Goal: Task Accomplishment & Management: Complete application form

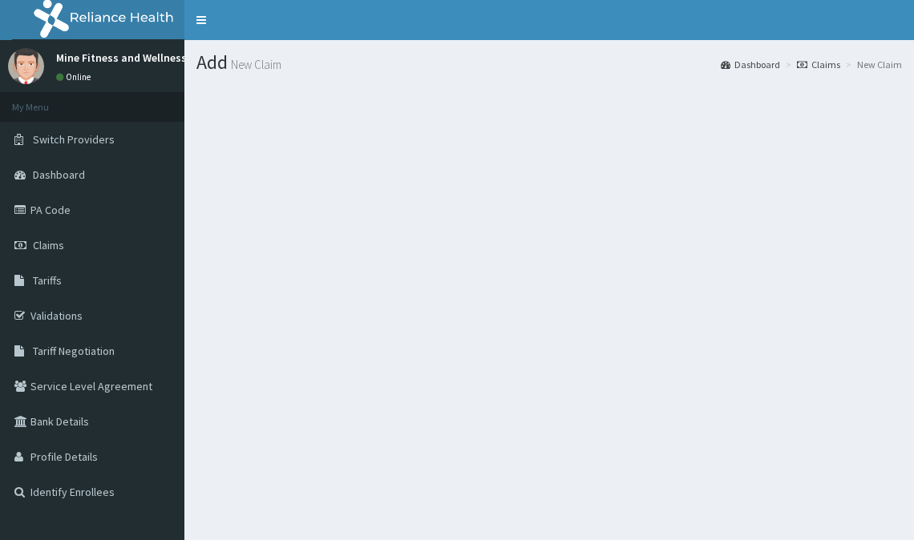
click at [214, 59] on h1 "Add New Claim" at bounding box center [548, 62] width 705 height 21
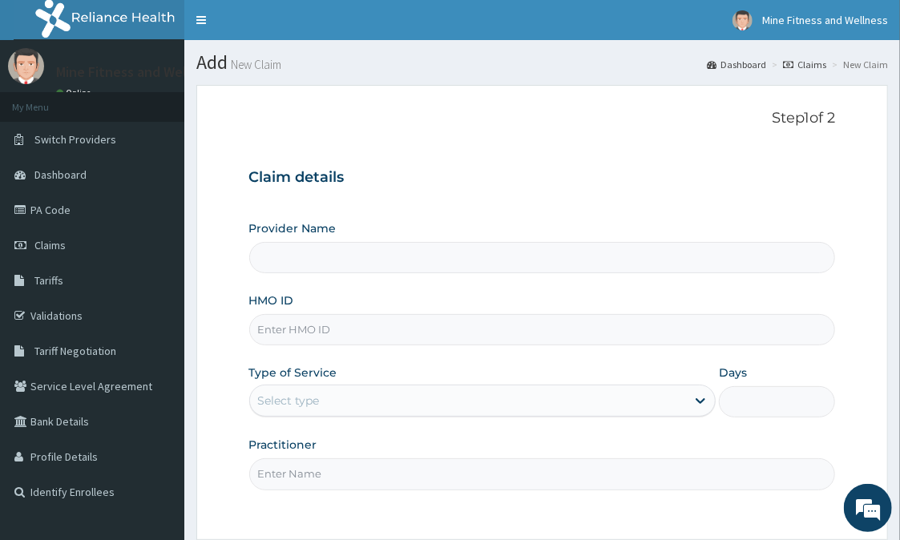
type input "Mine Fitness And Wellness"
type input "1"
click at [420, 159] on div "Claim details Provider Name Mine Fitness And Wellness HMO ID Type of Service Ou…" at bounding box center [542, 321] width 587 height 337
click at [418, 255] on input "Mine Fitness And Wellness" at bounding box center [542, 257] width 587 height 31
click at [406, 329] on input "HMO ID" at bounding box center [542, 329] width 587 height 31
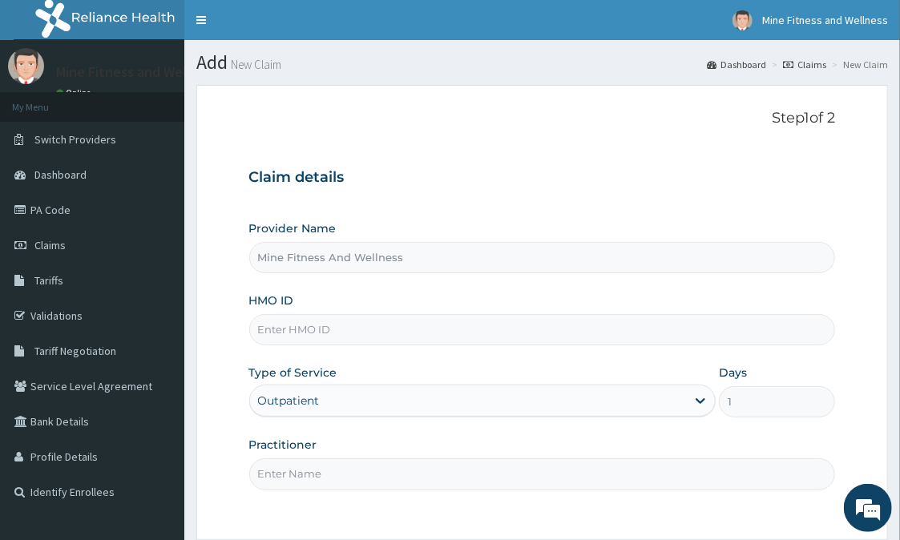
type input "EOS/10040/A"
type input "MINE FITNESS"
click at [700, 397] on div "Outpatient" at bounding box center [482, 401] width 466 height 32
click at [695, 402] on div "Outpatient" at bounding box center [482, 401] width 466 height 32
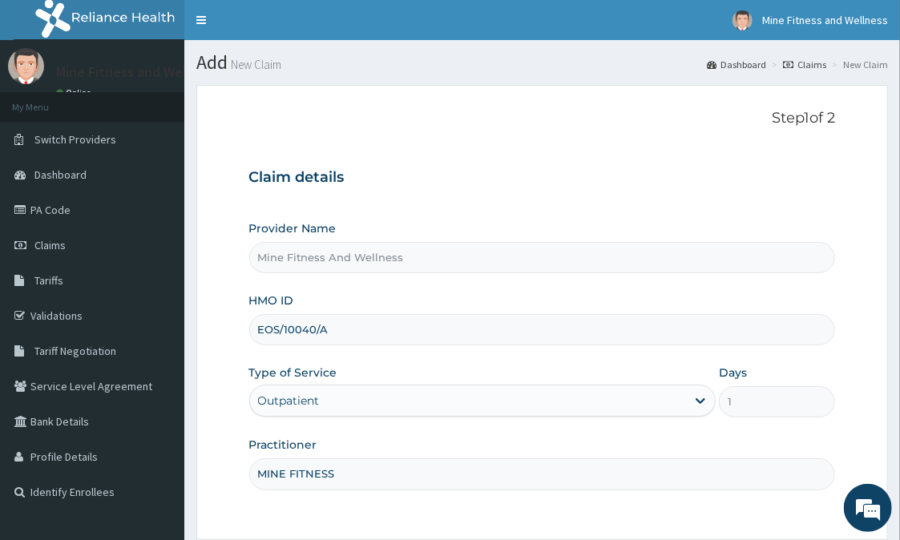
click at [674, 396] on div "Outpatient" at bounding box center [482, 401] width 466 height 32
click at [701, 397] on div "Outpatient" at bounding box center [482, 401] width 466 height 32
click at [699, 397] on div "Outpatient" at bounding box center [482, 401] width 466 height 32
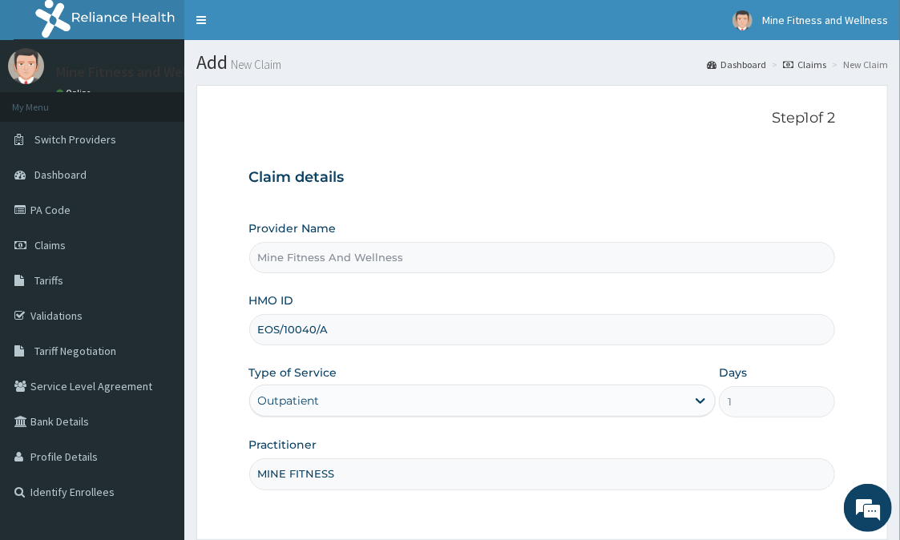
click at [700, 401] on div "Outpatient" at bounding box center [482, 401] width 466 height 32
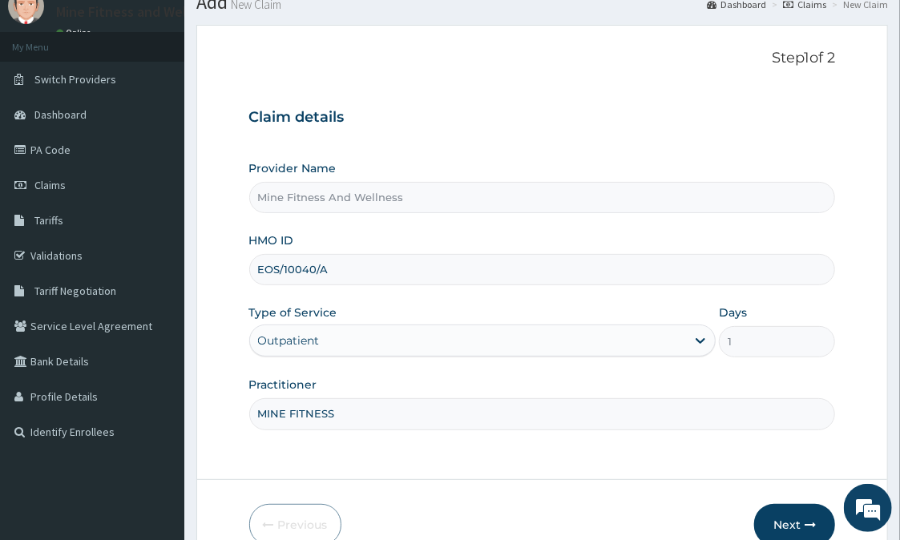
scroll to position [143, 0]
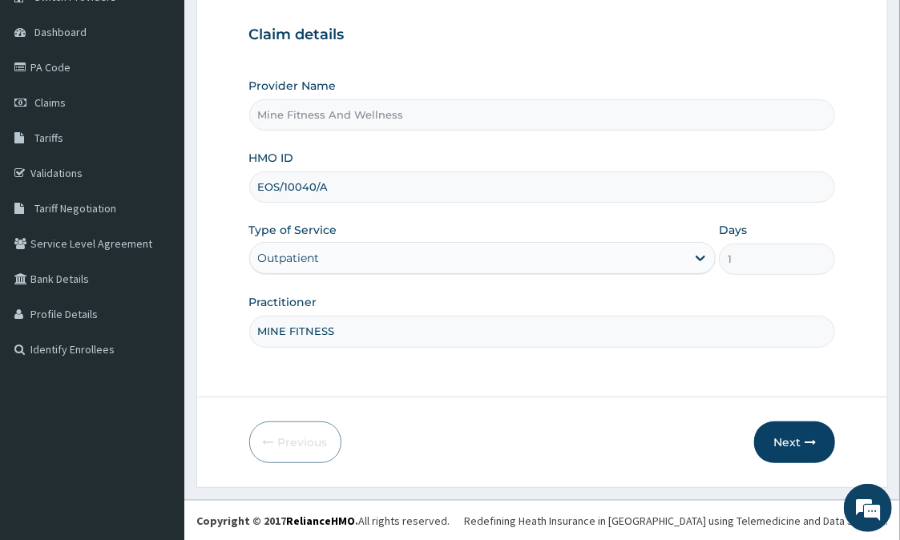
click at [700, 255] on div "Outpatient" at bounding box center [482, 258] width 466 height 32
click at [700, 256] on div "Outpatient" at bounding box center [482, 258] width 466 height 32
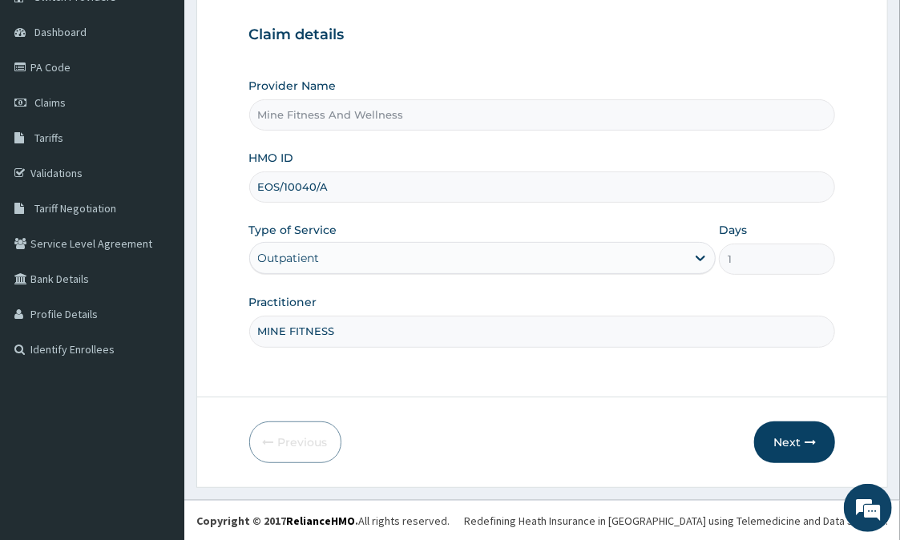
drag, startPoint x: 700, startPoint y: 256, endPoint x: 684, endPoint y: 264, distance: 17.9
click at [684, 264] on div "Outpatient" at bounding box center [482, 258] width 466 height 32
click at [305, 253] on div "Outpatient" at bounding box center [482, 258] width 466 height 32
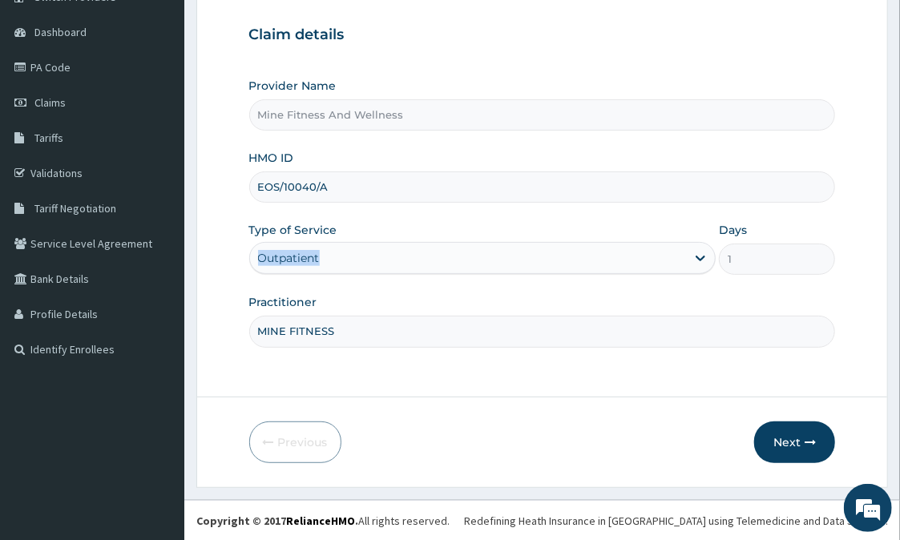
drag, startPoint x: 305, startPoint y: 253, endPoint x: 363, endPoint y: 251, distance: 57.7
click at [363, 251] on div "Outpatient" at bounding box center [482, 258] width 466 height 32
click at [792, 439] on button "Next" at bounding box center [794, 443] width 81 height 42
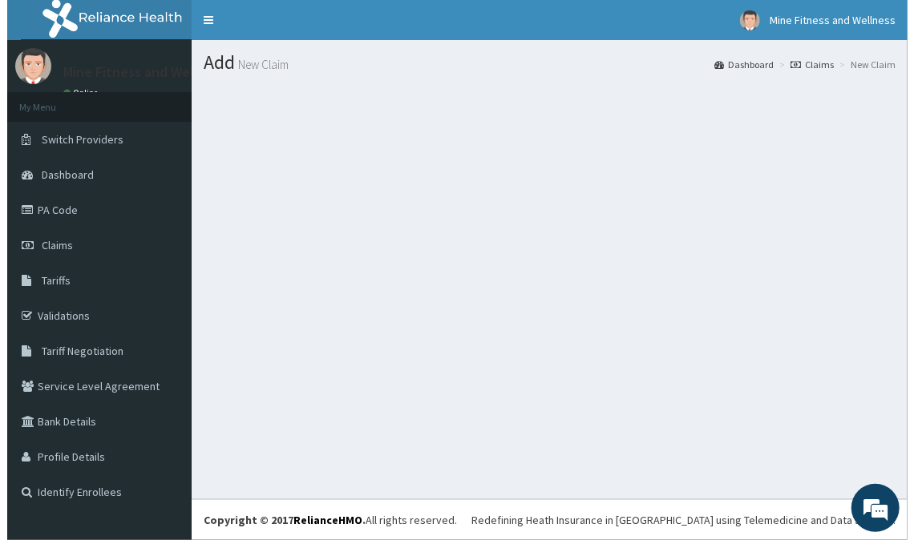
scroll to position [0, 0]
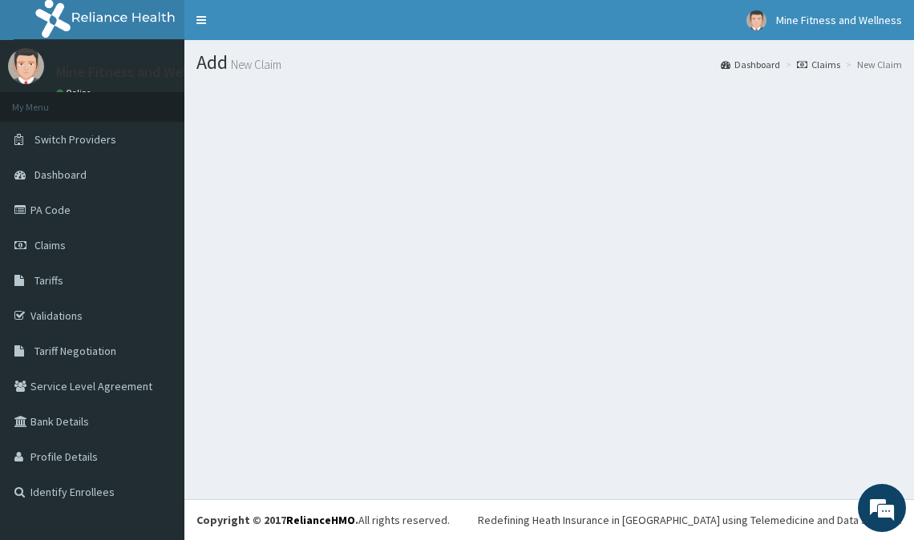
click at [813, 206] on section at bounding box center [548, 173] width 729 height 200
click at [805, 62] on icon at bounding box center [802, 65] width 10 height 10
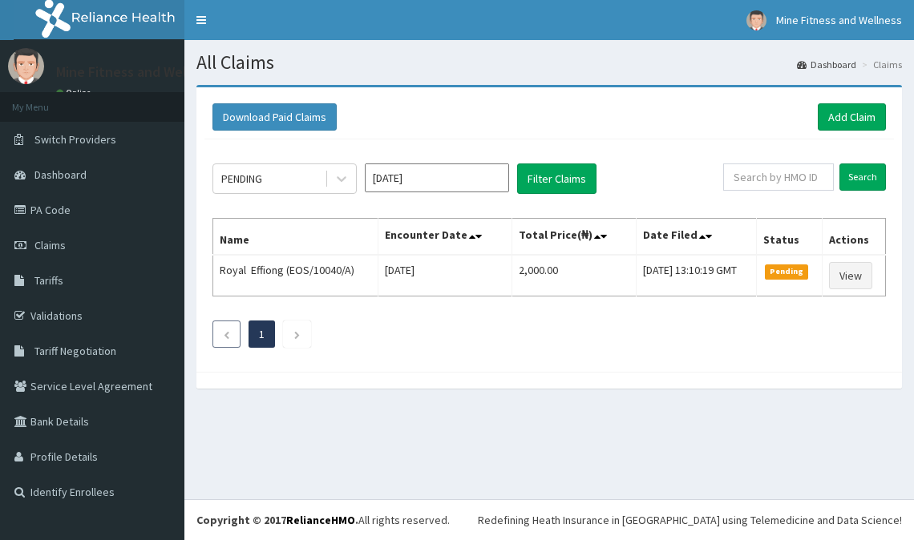
click at [227, 331] on icon "Previous page" at bounding box center [226, 335] width 7 height 10
click at [856, 117] on link "Add Claim" at bounding box center [851, 116] width 68 height 27
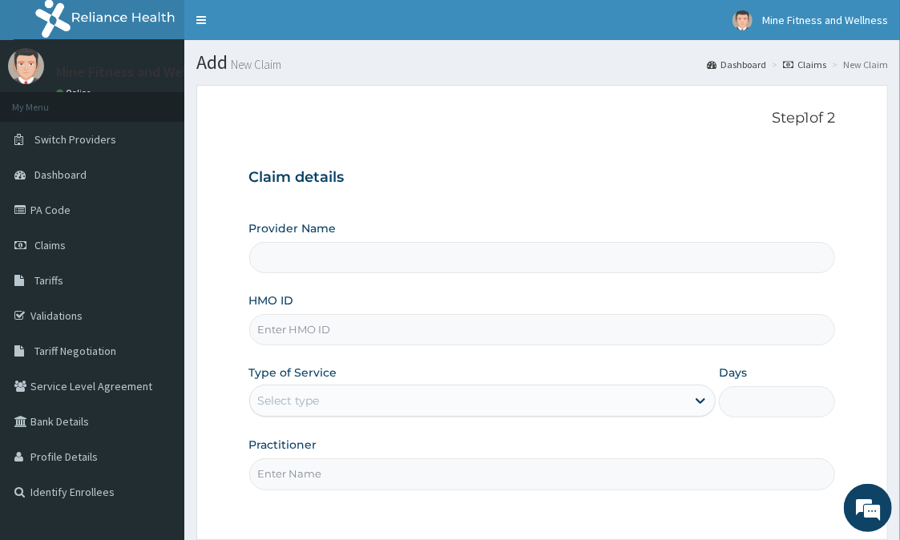
type input "Mine Fitness And Wellness"
type input "1"
click at [700, 401] on div "Outpatient" at bounding box center [482, 401] width 466 height 32
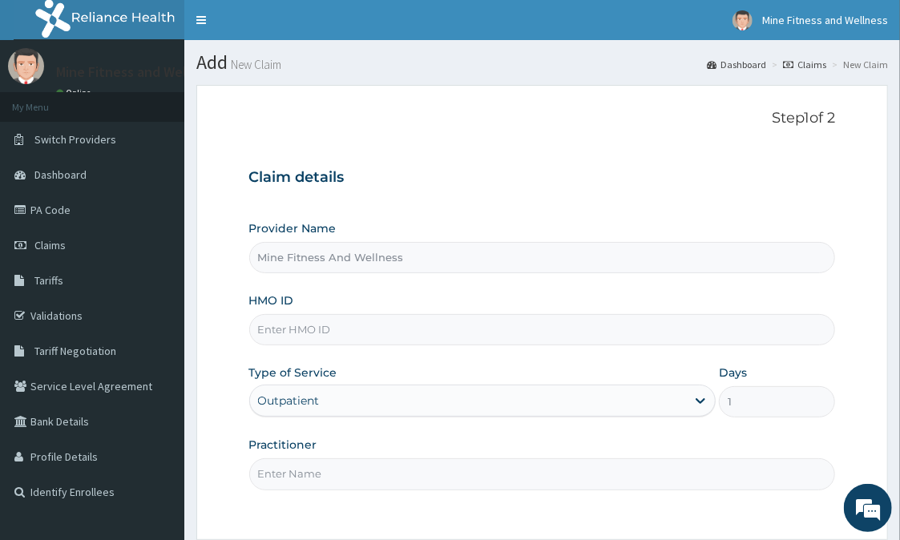
click at [700, 401] on div "Outpatient" at bounding box center [482, 401] width 466 height 32
click at [385, 326] on input "HMO ID" at bounding box center [542, 329] width 587 height 31
type input "EOS/10040/A"
type input "MINE FITNESS"
click at [418, 478] on input "MINE FITNESS" at bounding box center [542, 473] width 587 height 31
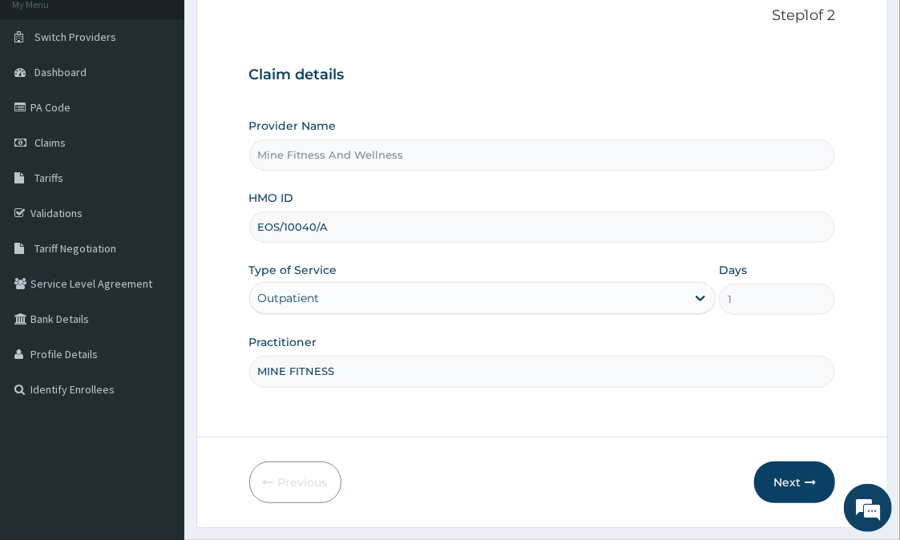
scroll to position [104, 0]
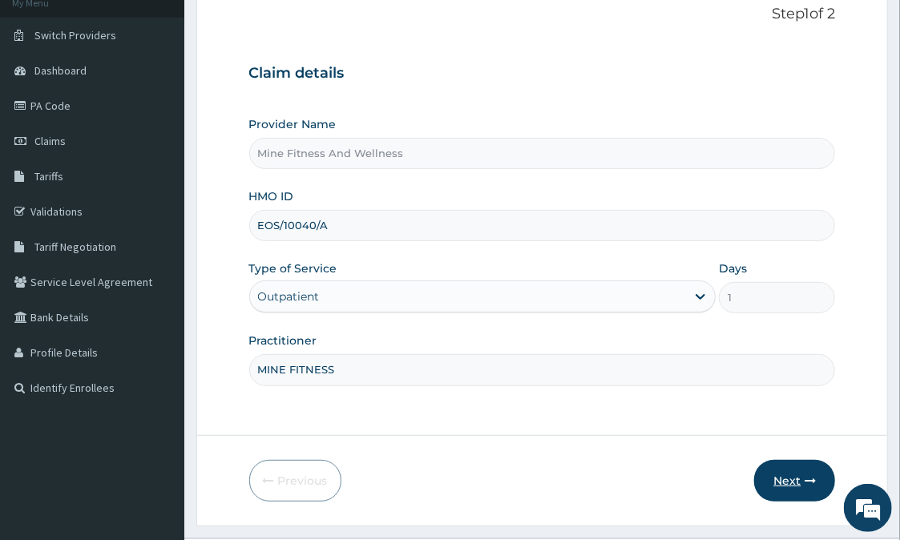
click at [801, 478] on button "Next" at bounding box center [794, 481] width 81 height 42
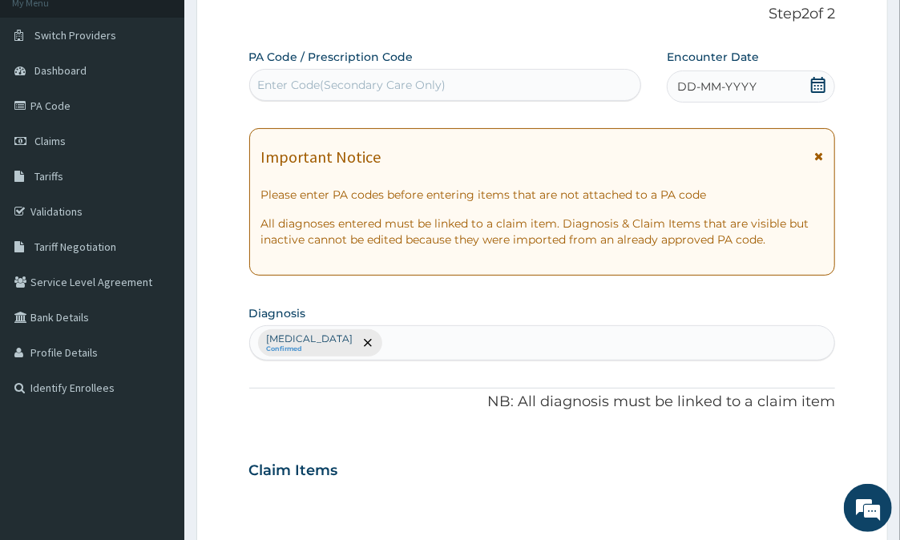
click at [406, 81] on div "Enter Code(Secondary Care Only)" at bounding box center [352, 85] width 188 height 16
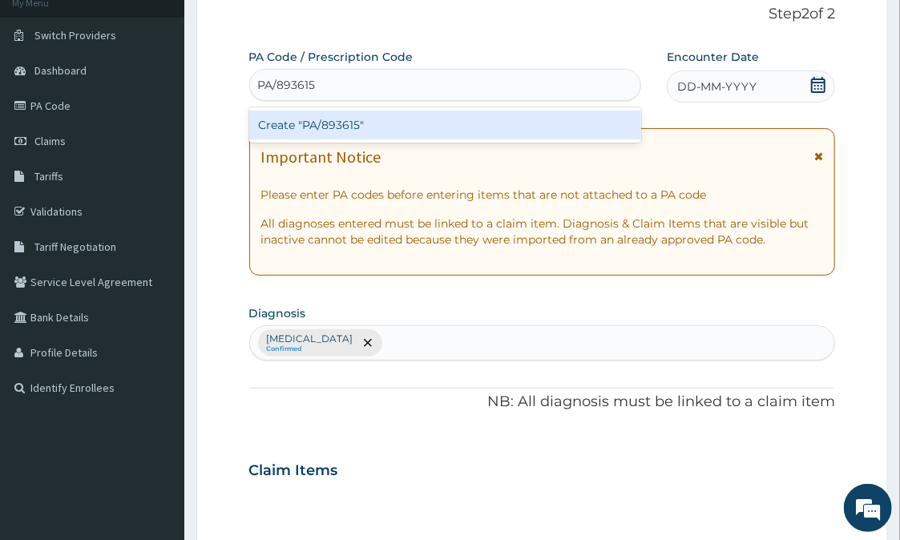
type input "PA/893615"
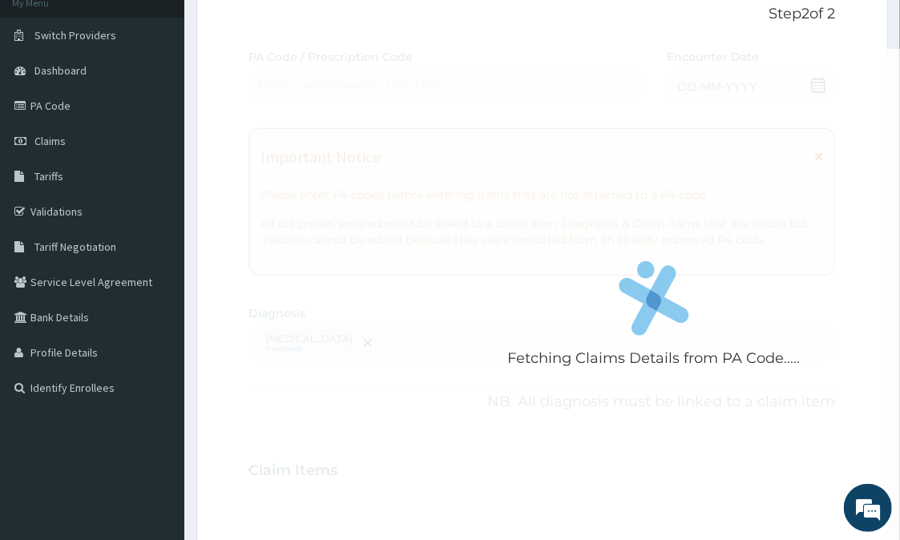
click at [688, 83] on div "Fetching Claims Details from PA Code..... PA Code / Prescription Code Enter Cod…" at bounding box center [542, 466] width 587 height 834
click at [809, 111] on div "Fetching Claims Details from PA Code....." at bounding box center [654, 319] width 810 height 540
click at [663, 292] on icon at bounding box center [670, 294] width 38 height 58
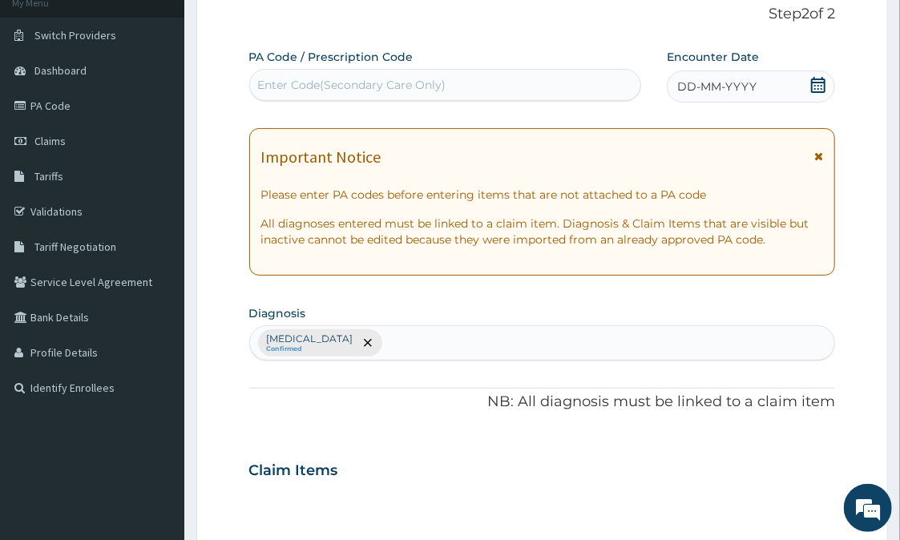
click at [820, 79] on icon at bounding box center [818, 85] width 14 height 16
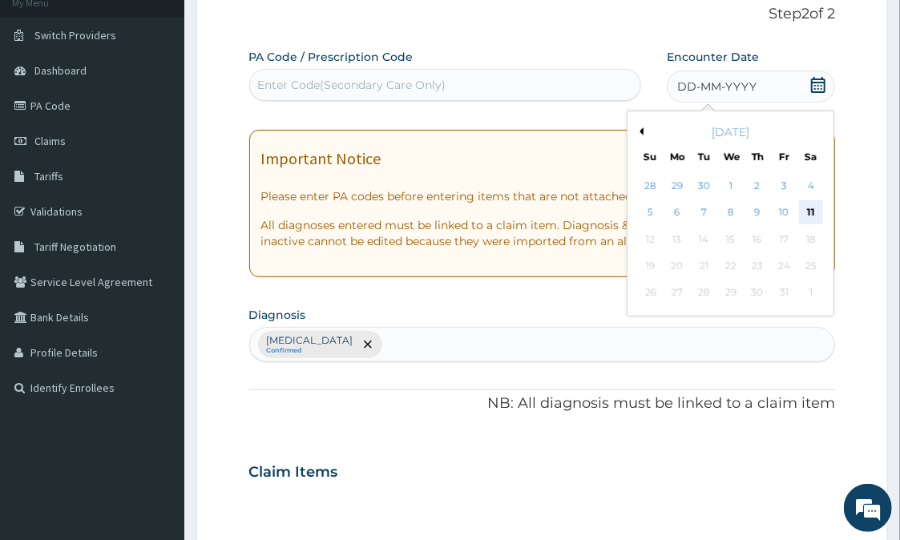
click at [806, 207] on div "11" at bounding box center [811, 213] width 24 height 24
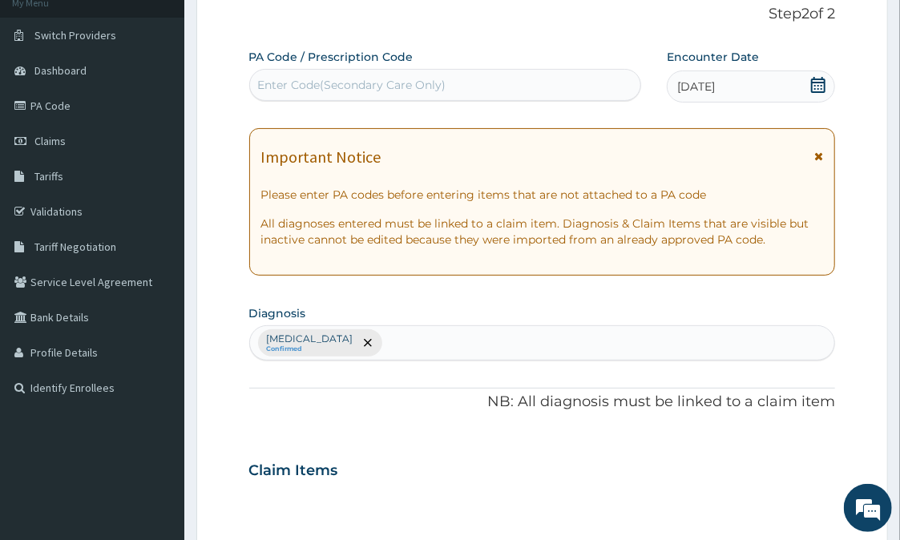
click at [427, 80] on div "Enter Code(Secondary Care Only)" at bounding box center [352, 85] width 188 height 16
type input "A"
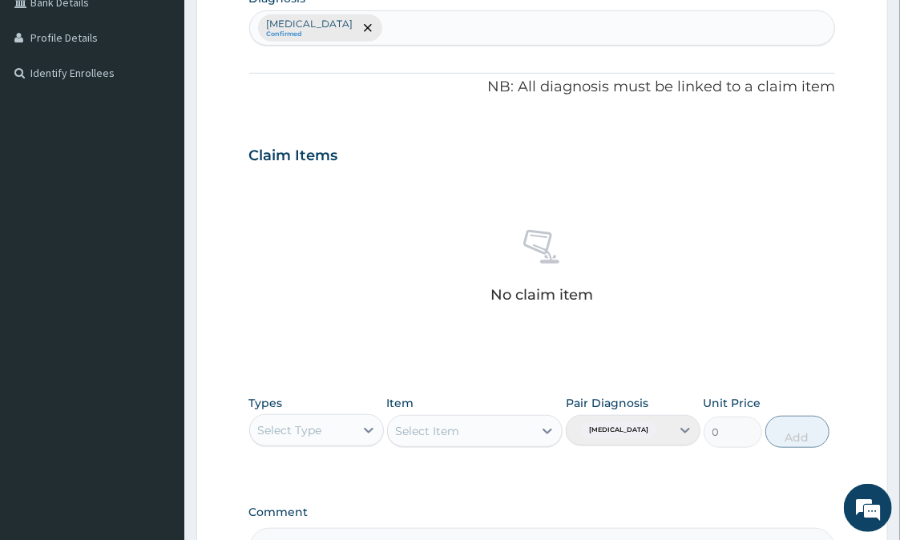
scroll to position [423, 0]
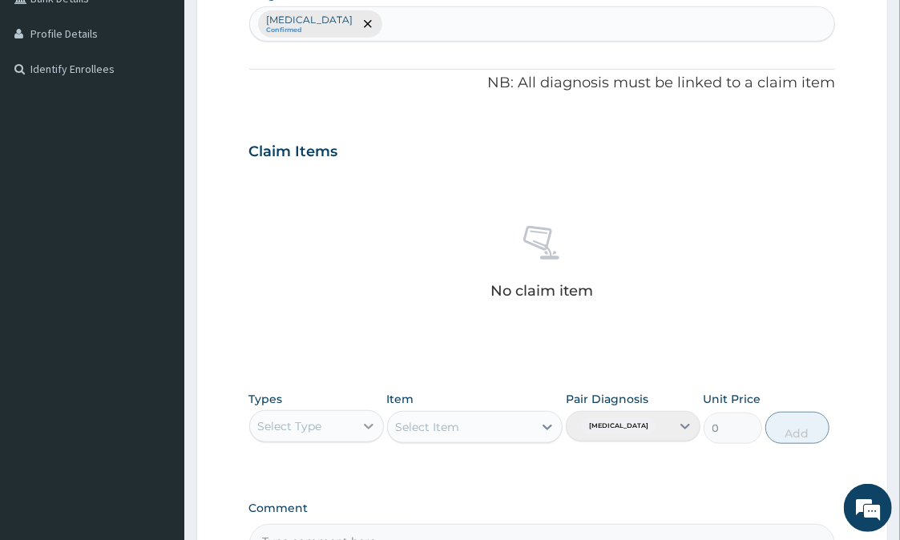
type input "PA/893615"
click at [369, 423] on icon at bounding box center [369, 426] width 16 height 16
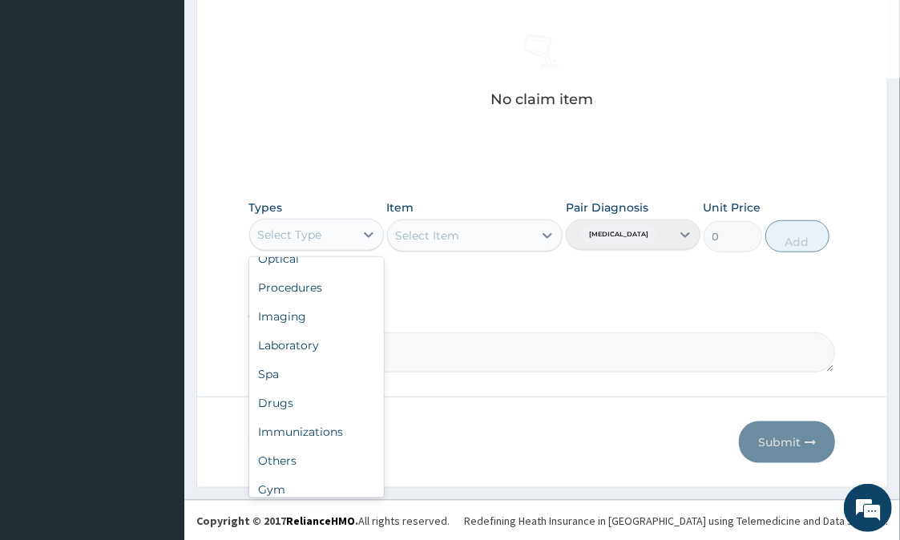
scroll to position [53, 0]
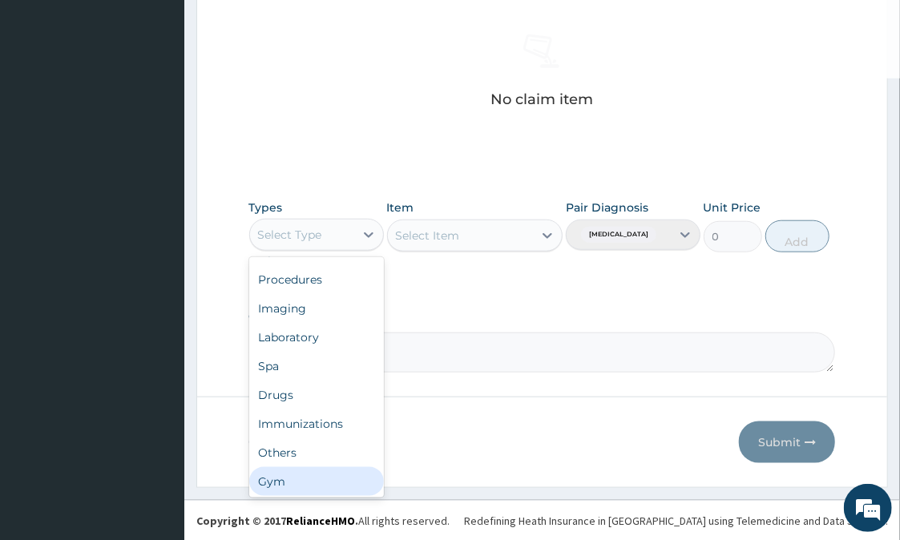
click at [324, 475] on div "Gym" at bounding box center [316, 481] width 135 height 29
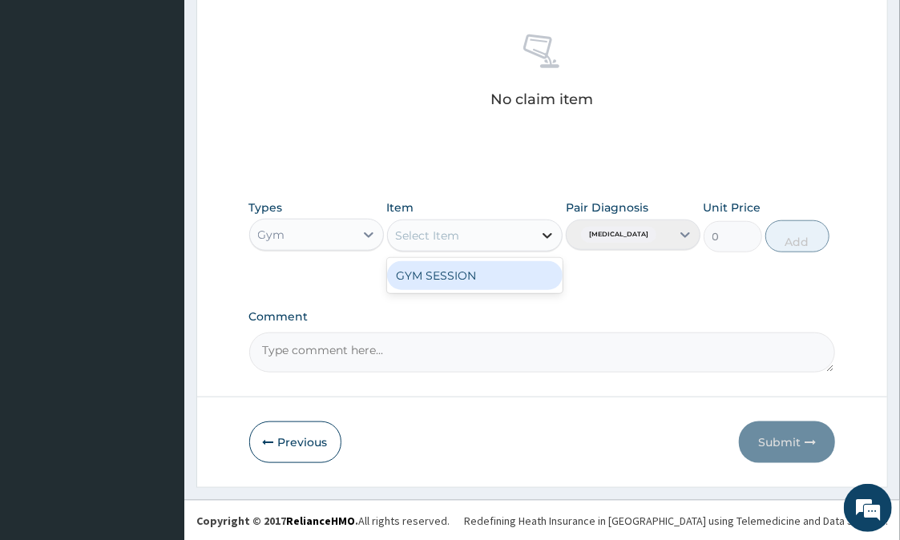
click at [547, 231] on icon at bounding box center [547, 236] width 16 height 16
click at [521, 271] on div "GYM SESSION" at bounding box center [475, 275] width 176 height 29
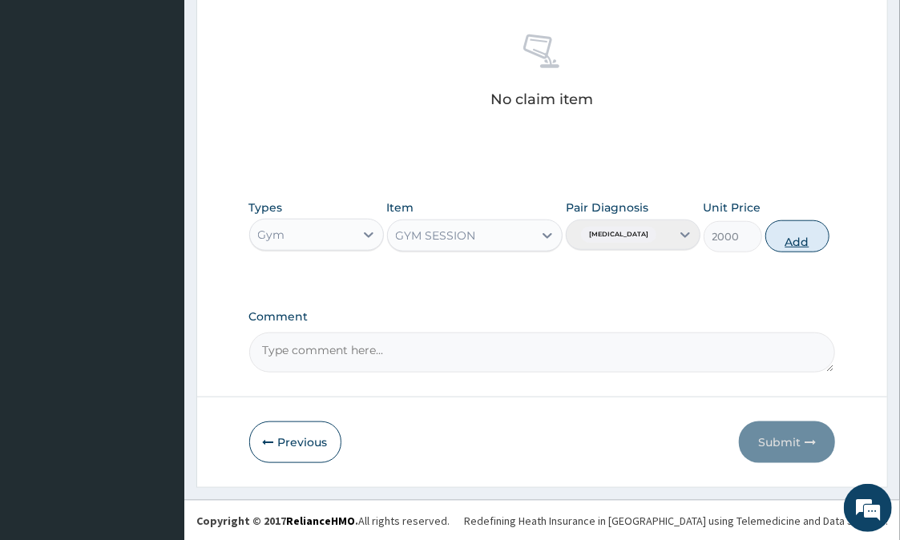
click at [800, 232] on button "Add" at bounding box center [797, 236] width 64 height 32
type input "0"
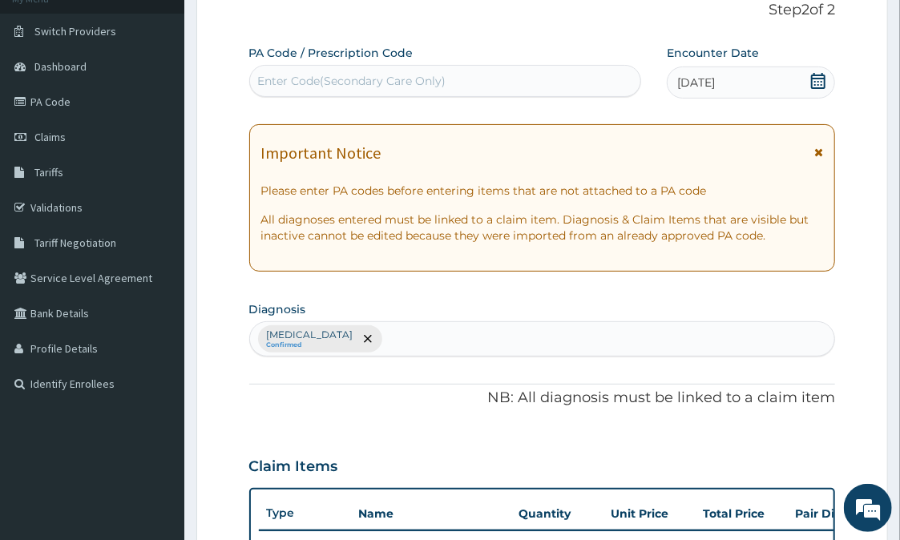
scroll to position [98, 0]
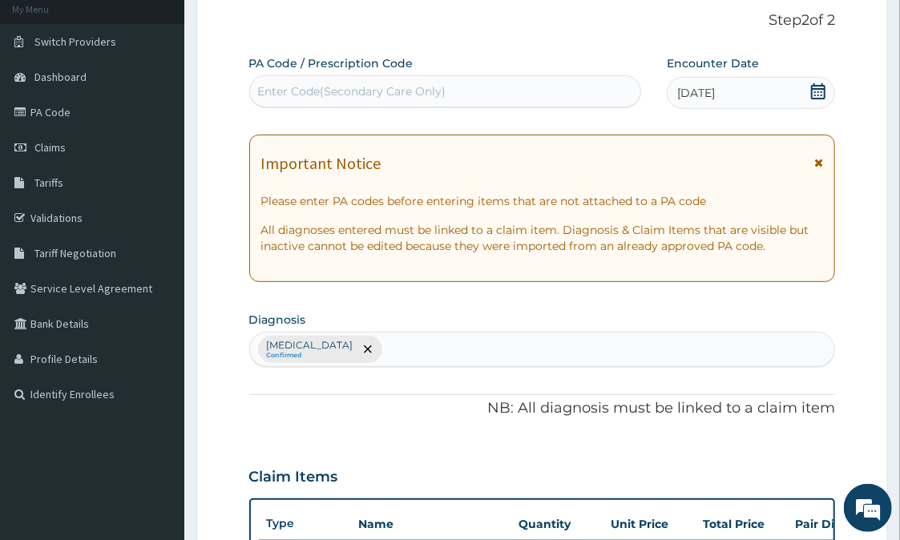
click at [308, 95] on div "Enter Code(Secondary Care Only)" at bounding box center [352, 91] width 188 height 16
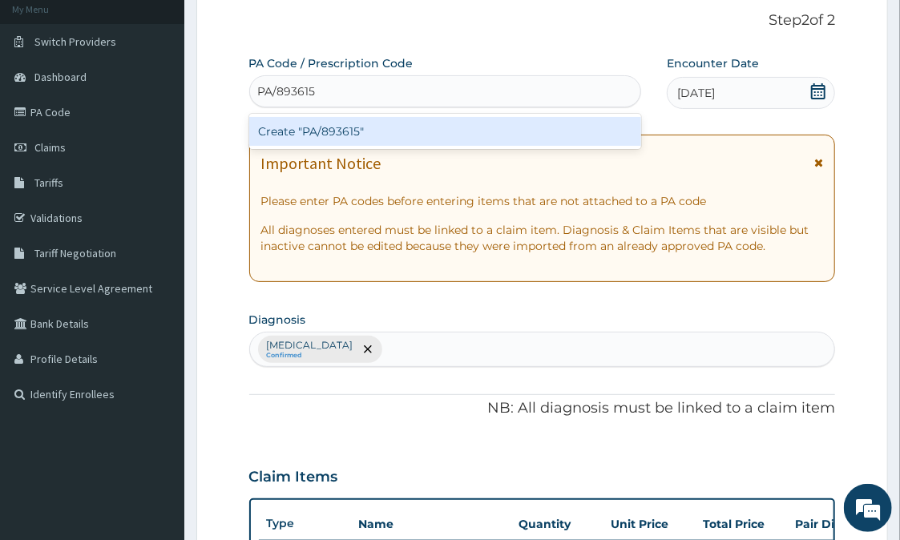
type input "PA/893615"
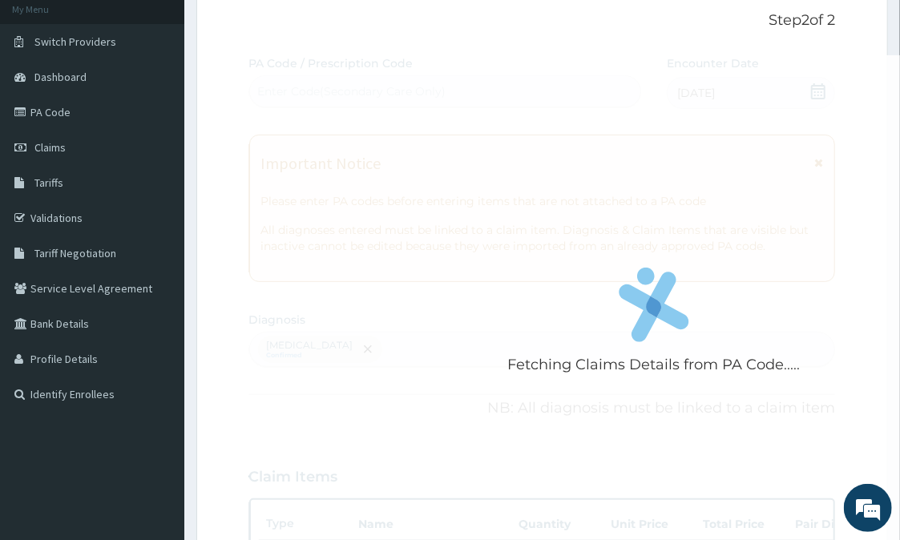
click at [882, 297] on form "Step 2 of 2 Fetching Claims Details from PA Code..... PA Code / Prescription Co…" at bounding box center [542, 457] width 692 height 941
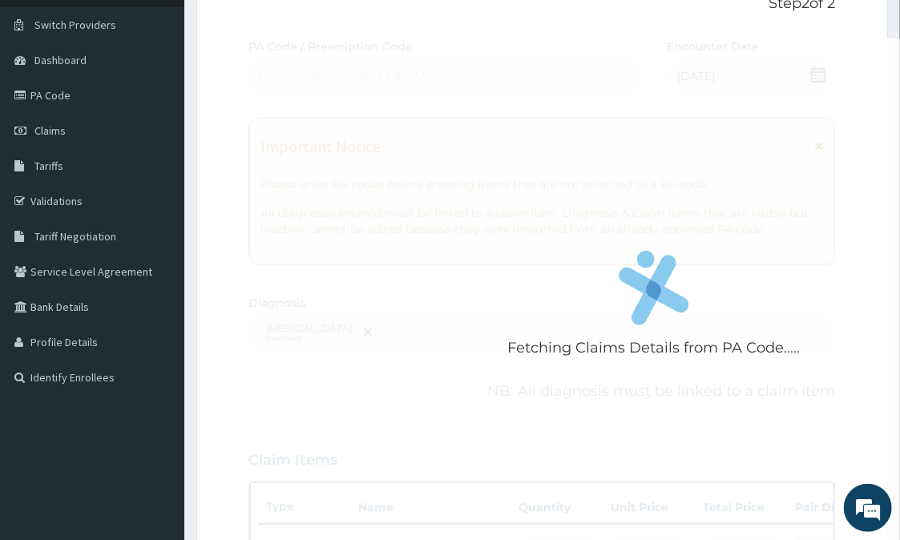
scroll to position [144, 0]
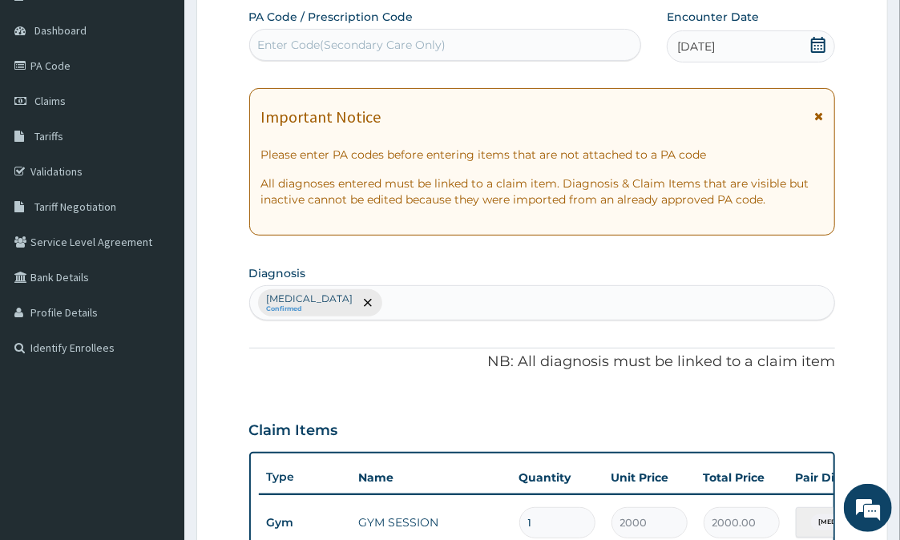
click at [506, 46] on div "Enter Code(Secondary Care Only)" at bounding box center [445, 45] width 391 height 26
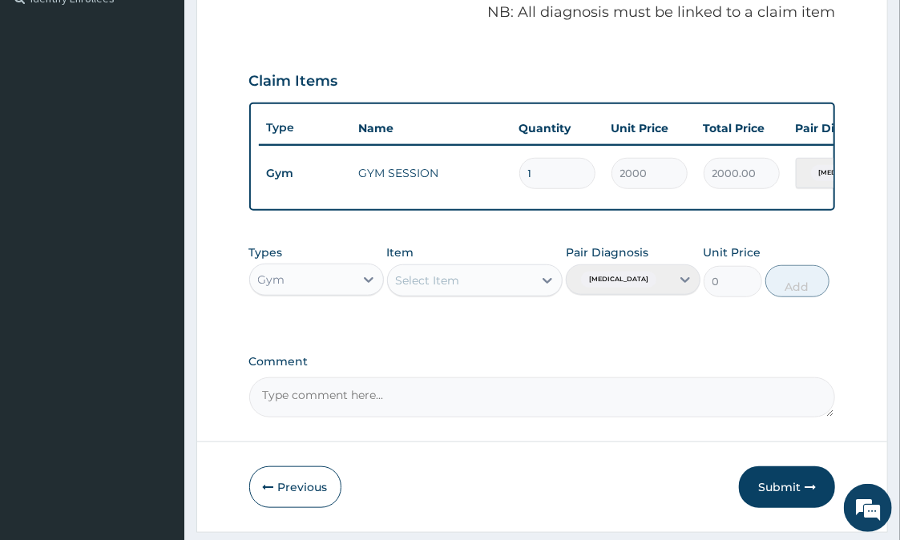
scroll to position [500, 0]
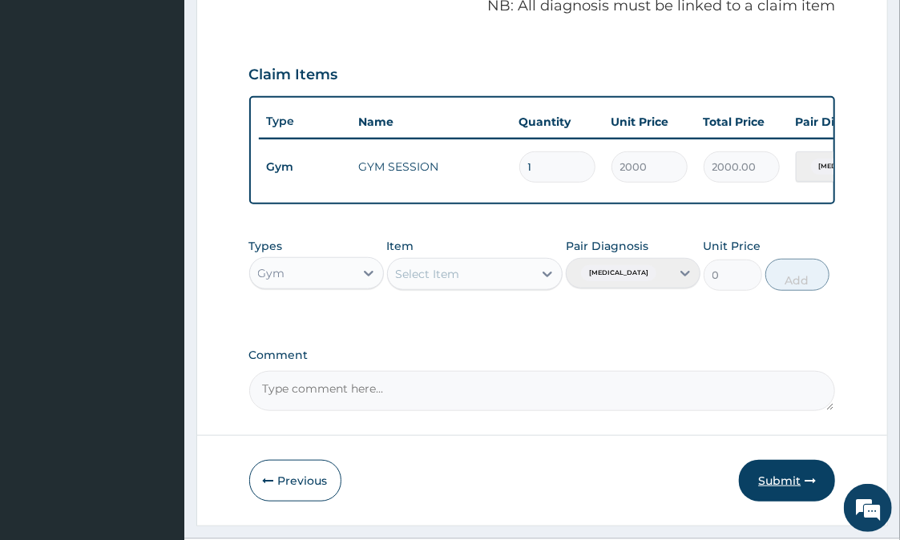
type input "PA/893615"
click at [791, 482] on button "Submit" at bounding box center [787, 481] width 96 height 42
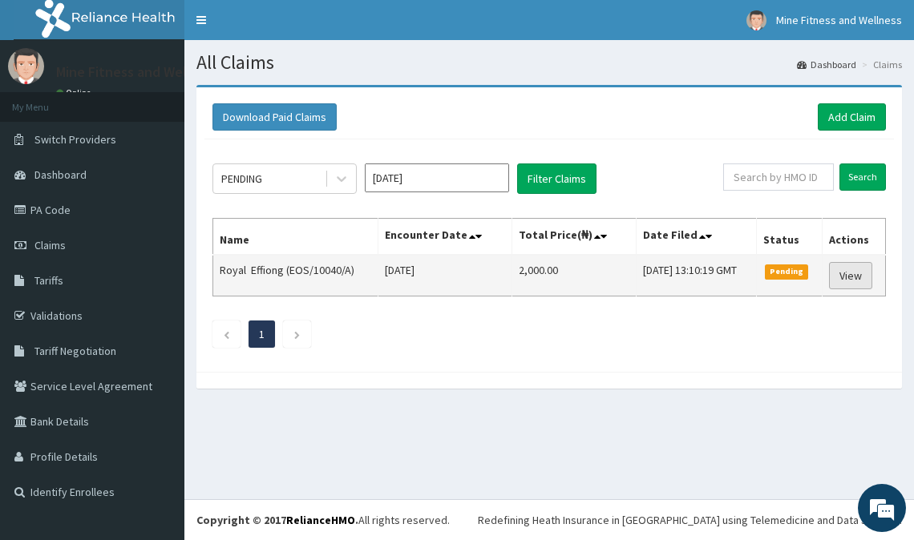
click at [849, 279] on link "View" at bounding box center [850, 275] width 43 height 27
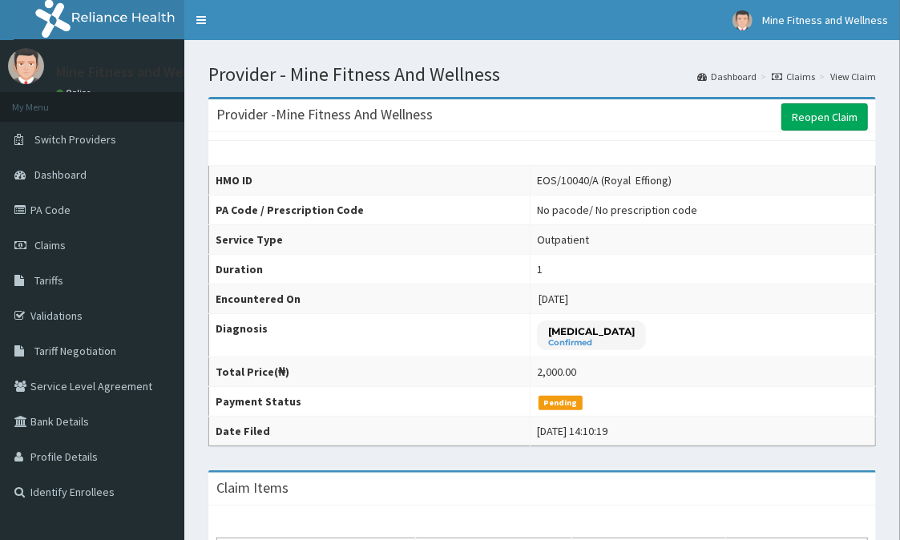
click at [634, 337] on p "[MEDICAL_DATA]" at bounding box center [591, 332] width 87 height 14
click at [634, 337] on p "Lack of physical exercise" at bounding box center [591, 332] width 87 height 14
click at [811, 113] on link "Reopen Claim" at bounding box center [824, 116] width 87 height 27
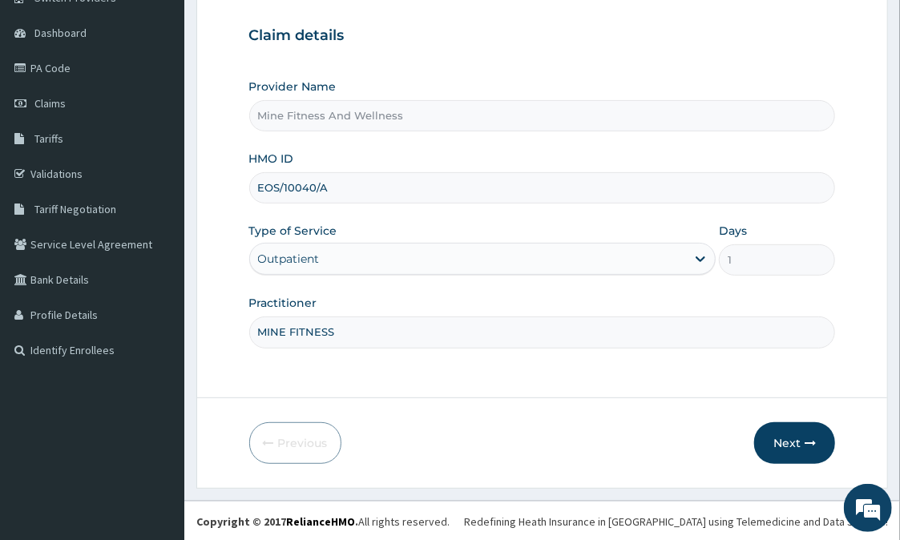
scroll to position [143, 0]
click at [811, 446] on icon "button" at bounding box center [810, 442] width 11 height 11
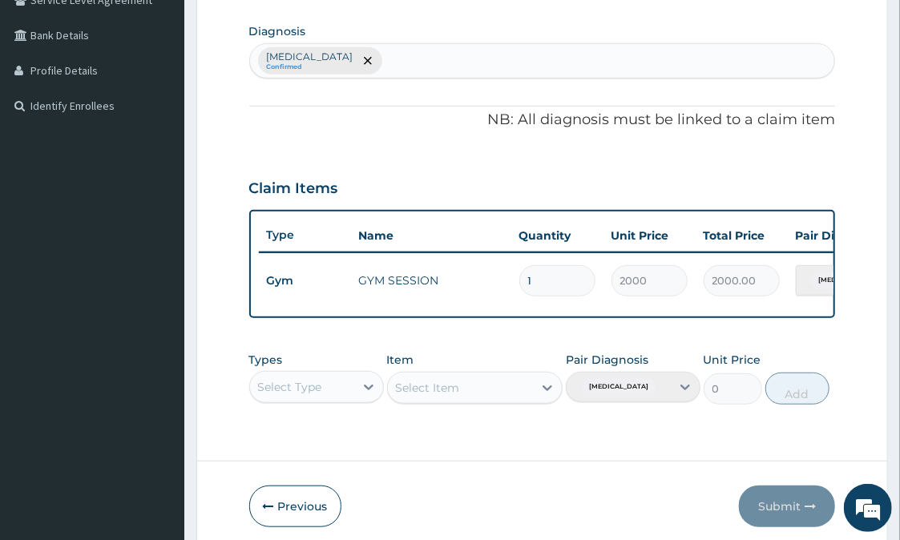
scroll to position [393, 0]
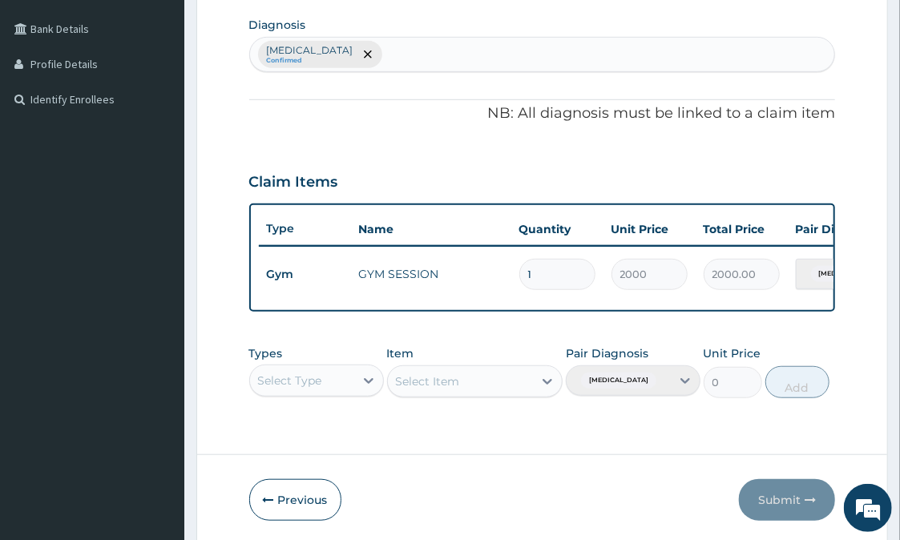
click at [684, 394] on div "Pair Diagnosis [MEDICAL_DATA]" at bounding box center [633, 371] width 135 height 53
click at [684, 394] on div "Pair Diagnosis Lack of physical exercise" at bounding box center [633, 371] width 135 height 53
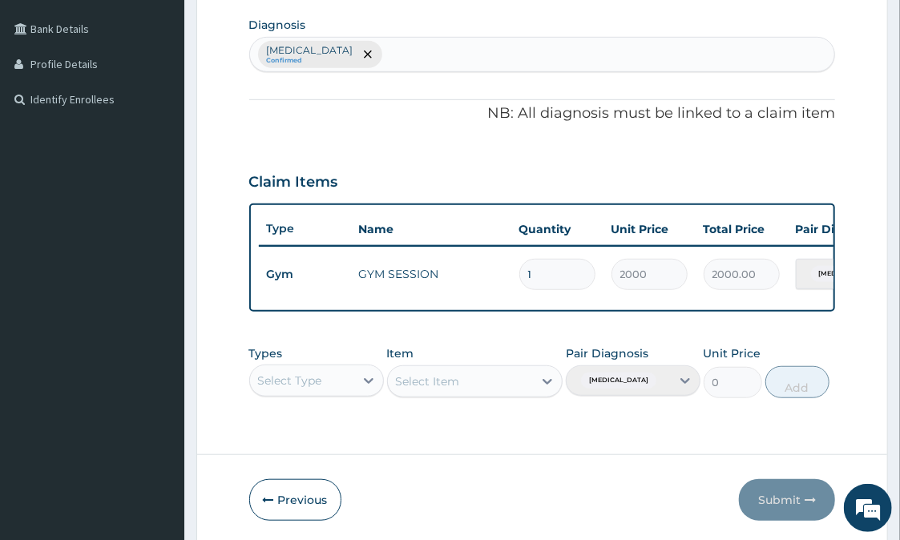
click at [684, 394] on div "Pair Diagnosis Lack of physical exercise" at bounding box center [633, 371] width 135 height 53
click at [353, 52] on div "Lack of physical exercise Confirmed" at bounding box center [542, 54] width 587 height 35
click at [399, 51] on div "Lack of physical exercise Confirmed" at bounding box center [542, 54] width 587 height 35
click at [337, 57] on div "Lack of physical exercise Confirmed" at bounding box center [542, 54] width 587 height 35
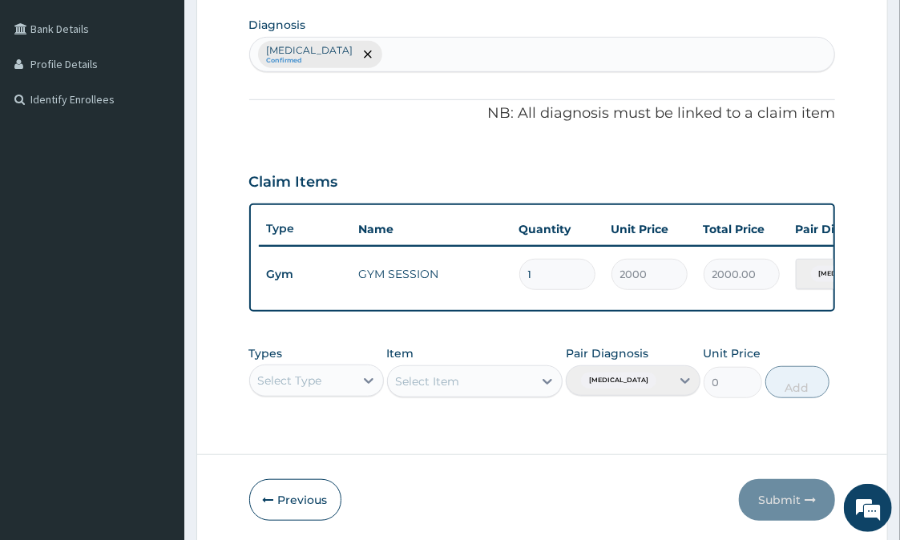
click at [337, 57] on div "Lack of physical exercise Confirmed" at bounding box center [542, 54] width 587 height 35
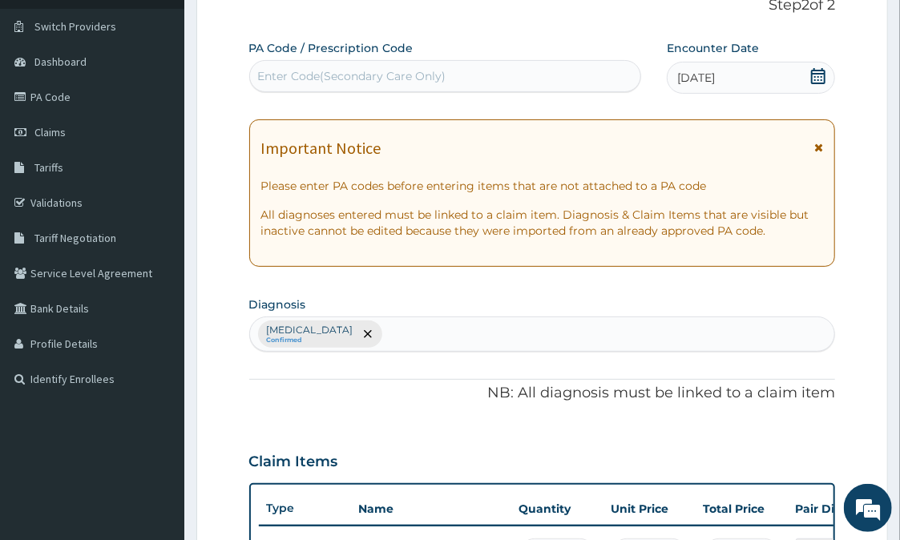
scroll to position [107, 0]
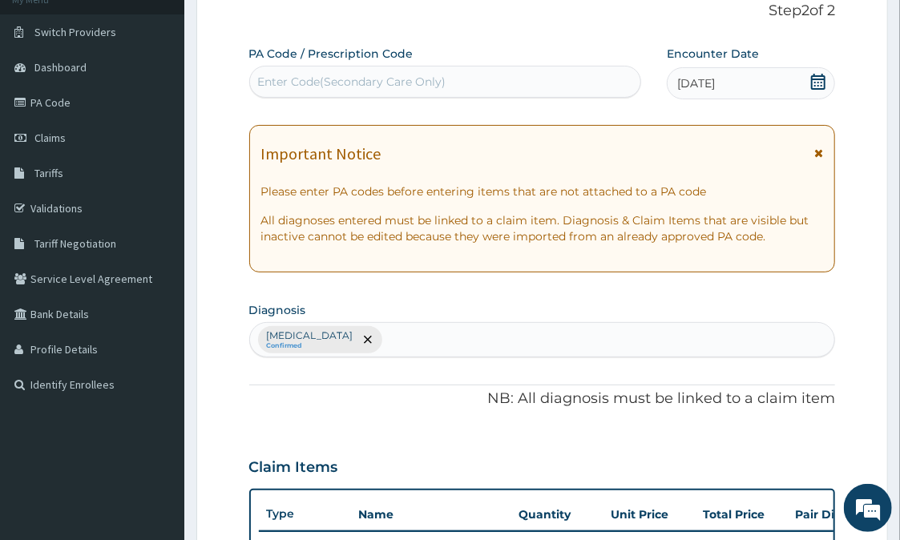
click at [283, 75] on div "Enter Code(Secondary Care Only)" at bounding box center [352, 82] width 188 height 16
type input "PA/401811"
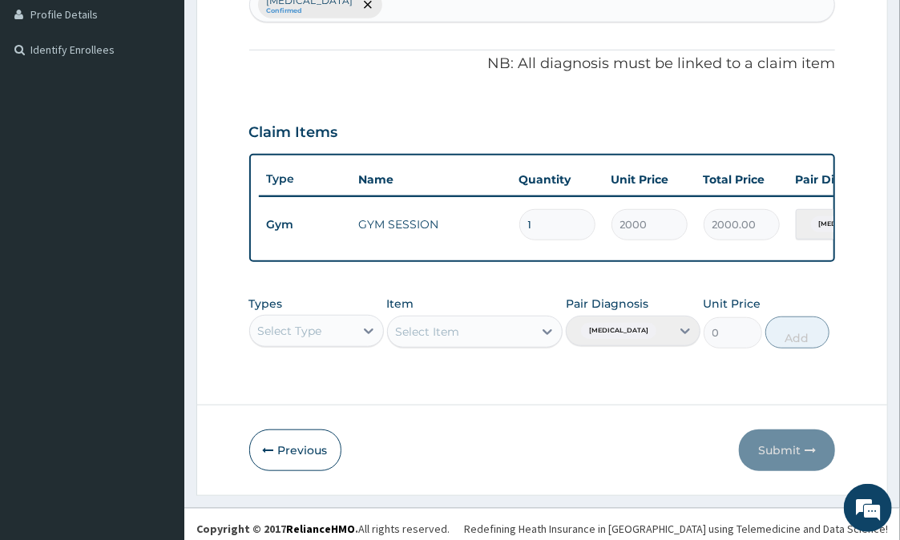
scroll to position [462, 0]
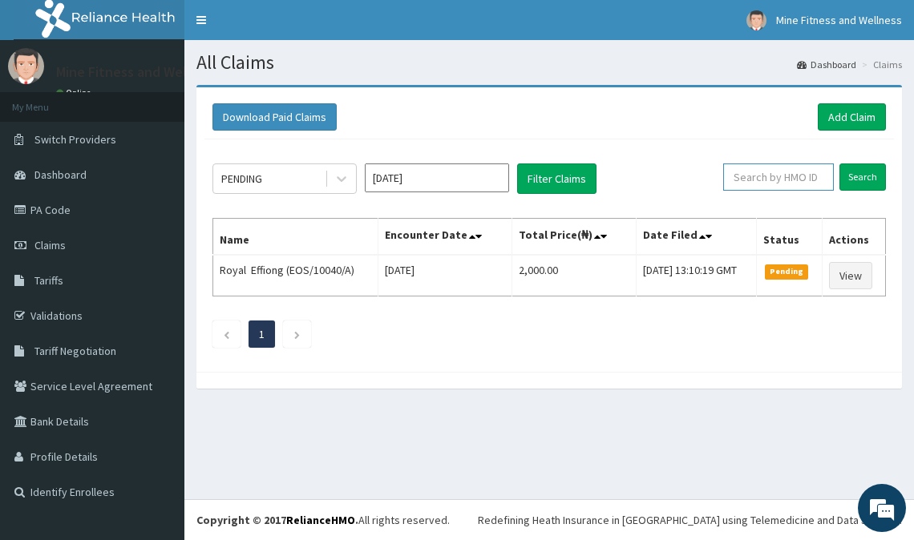
click at [760, 176] on input "text" at bounding box center [778, 176] width 111 height 27
type input "E0S/10040/A"
click at [870, 171] on input "Search" at bounding box center [862, 176] width 46 height 27
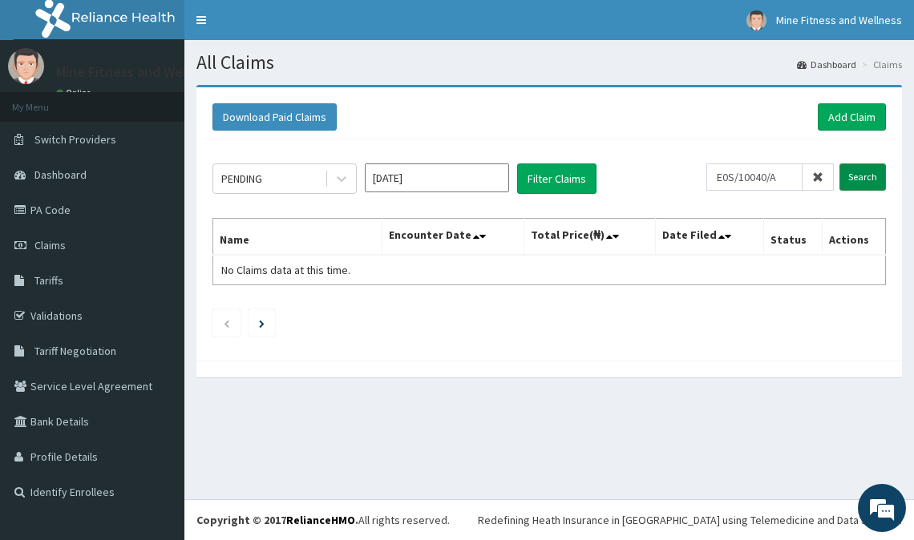
click at [857, 173] on input "Search" at bounding box center [862, 176] width 46 height 27
click at [589, 212] on div "PENDING [DATE] Filter Claims E0S/10040/A Search Name Encounter Date Total Price…" at bounding box center [548, 245] width 689 height 213
click at [869, 177] on input "Search" at bounding box center [862, 176] width 46 height 27
click at [869, 178] on input "Search" at bounding box center [862, 176] width 46 height 27
click at [342, 185] on icon at bounding box center [341, 179] width 16 height 16
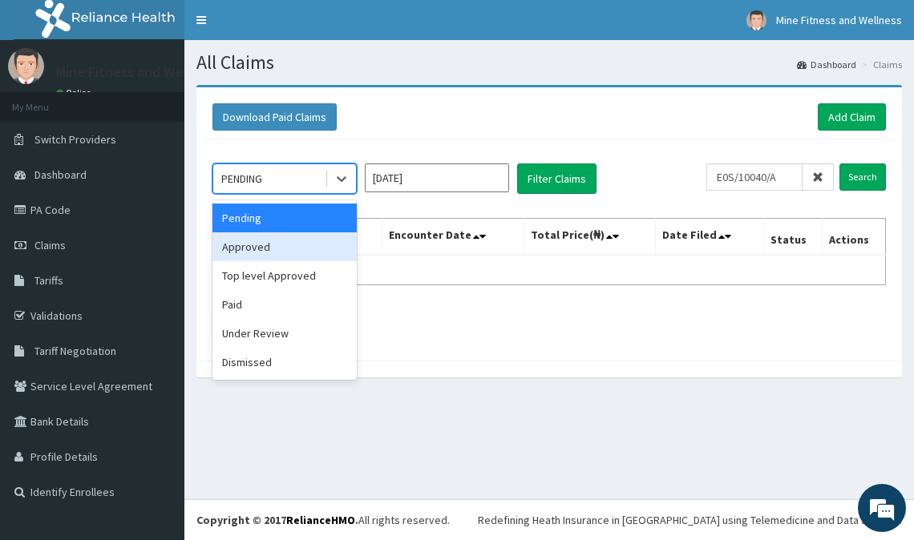
click at [341, 238] on div "Approved" at bounding box center [284, 246] width 144 height 29
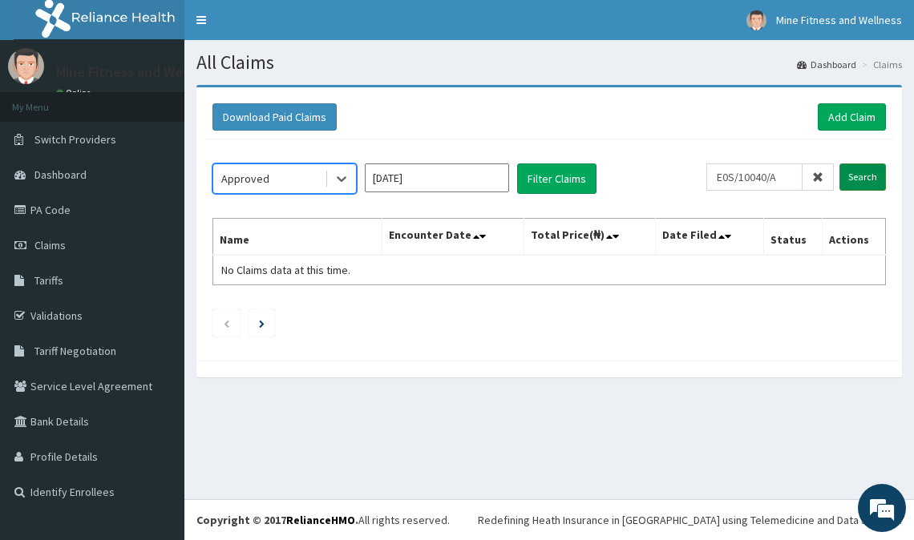
click at [859, 172] on input "Search" at bounding box center [862, 176] width 46 height 27
click at [339, 182] on icon at bounding box center [341, 179] width 16 height 16
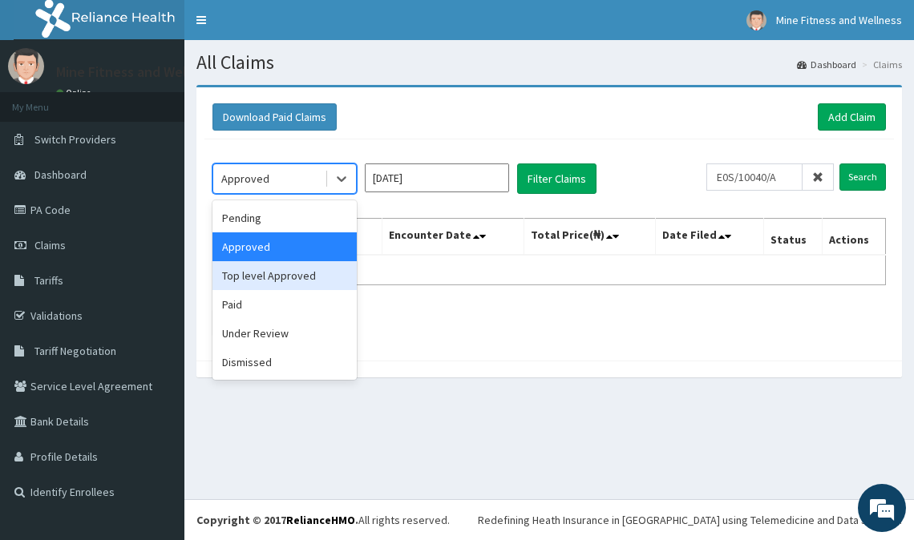
click at [333, 284] on div "Top level Approved" at bounding box center [284, 275] width 144 height 29
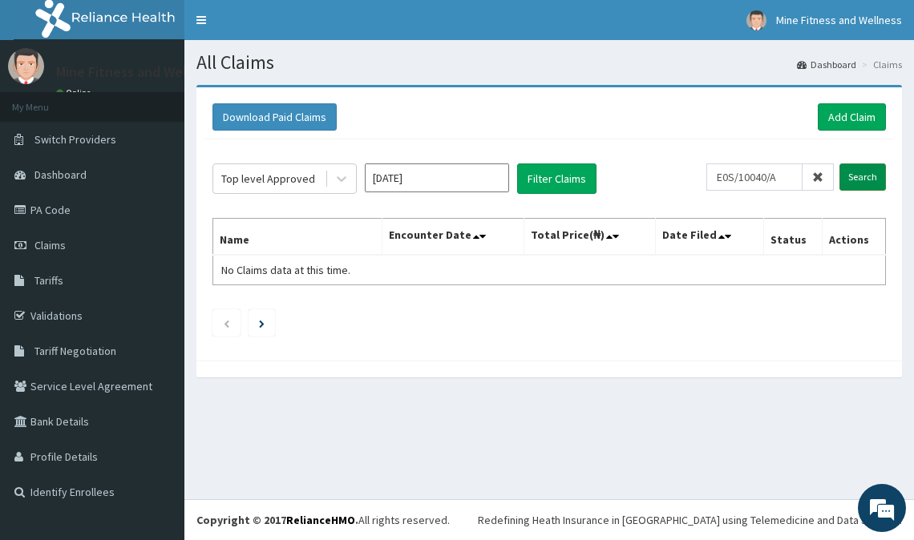
click at [866, 175] on input "Search" at bounding box center [862, 176] width 46 height 27
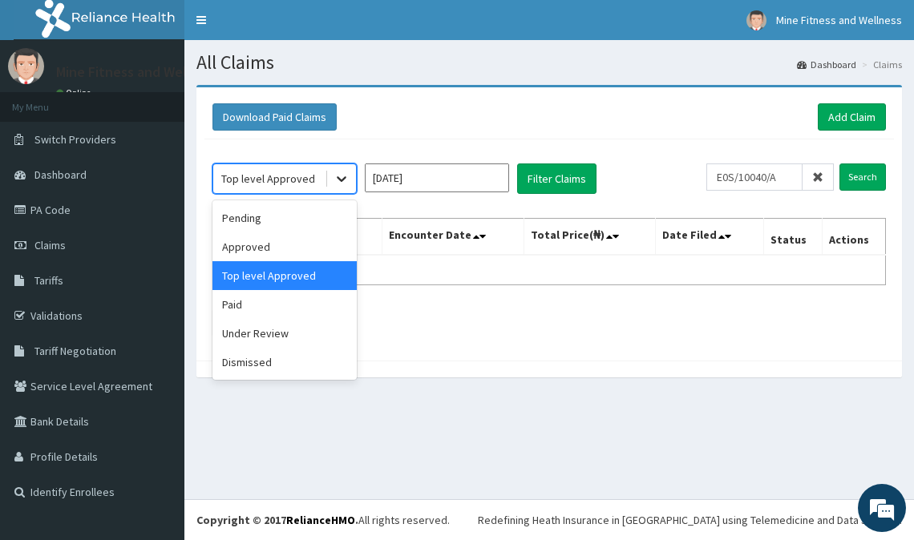
click at [338, 178] on icon at bounding box center [342, 180] width 10 height 6
click at [334, 236] on div "Approved" at bounding box center [284, 246] width 144 height 29
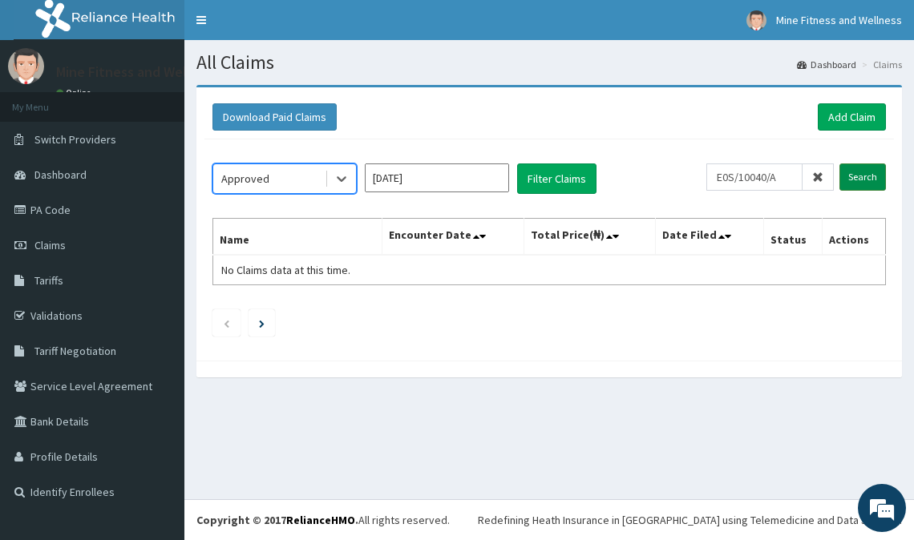
click at [856, 171] on input "Search" at bounding box center [862, 176] width 46 height 27
click at [84, 216] on link "PA Code" at bounding box center [92, 209] width 184 height 35
click at [80, 207] on link "PA Code" at bounding box center [92, 209] width 184 height 35
click at [50, 203] on link "PA Code" at bounding box center [92, 209] width 184 height 35
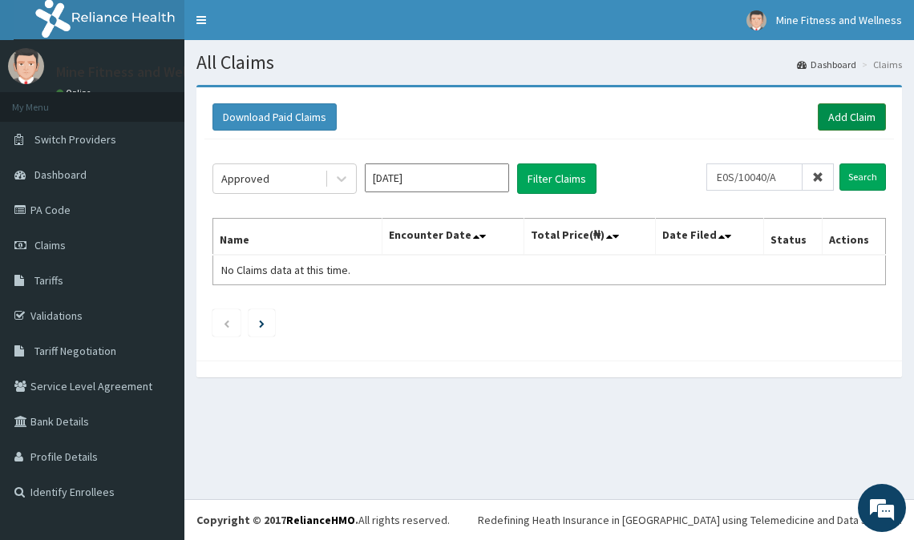
click at [869, 112] on link "Add Claim" at bounding box center [851, 116] width 68 height 27
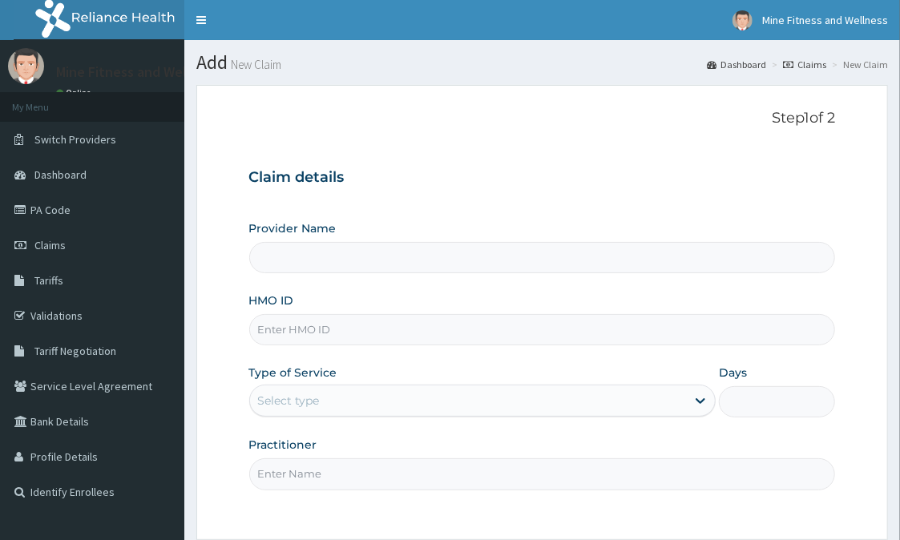
type input "Mine Fitness And Wellness"
type input "1"
click at [74, 213] on link "PA Code" at bounding box center [92, 209] width 184 height 35
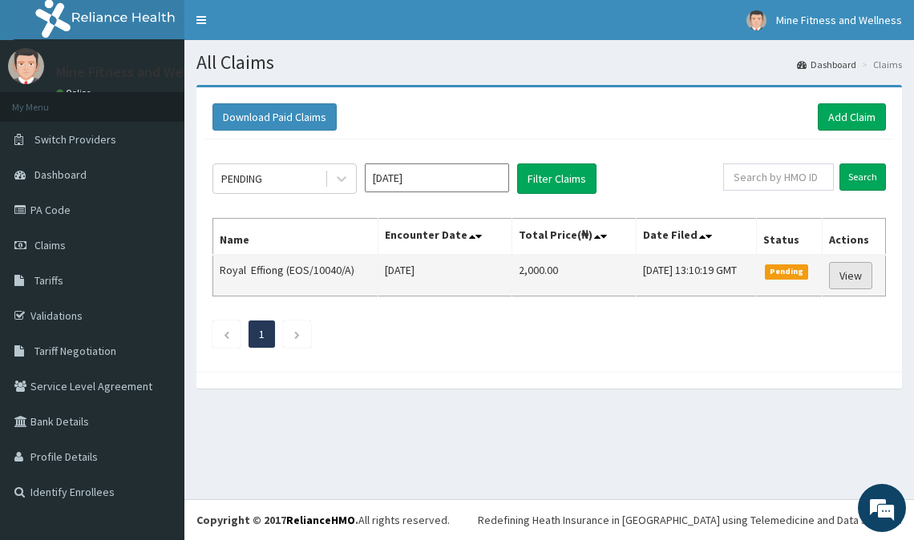
click at [851, 274] on link "View" at bounding box center [850, 275] width 43 height 27
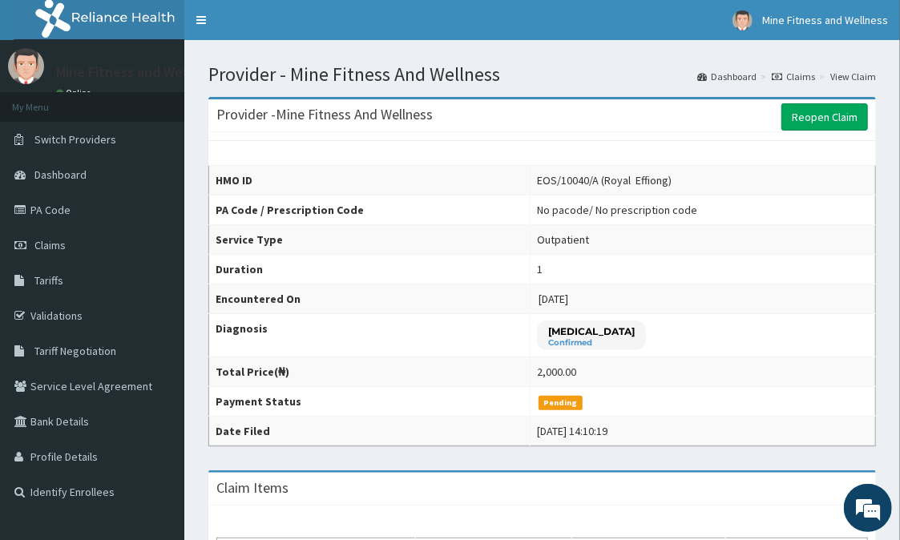
click at [807, 75] on link "Claims" at bounding box center [793, 77] width 43 height 14
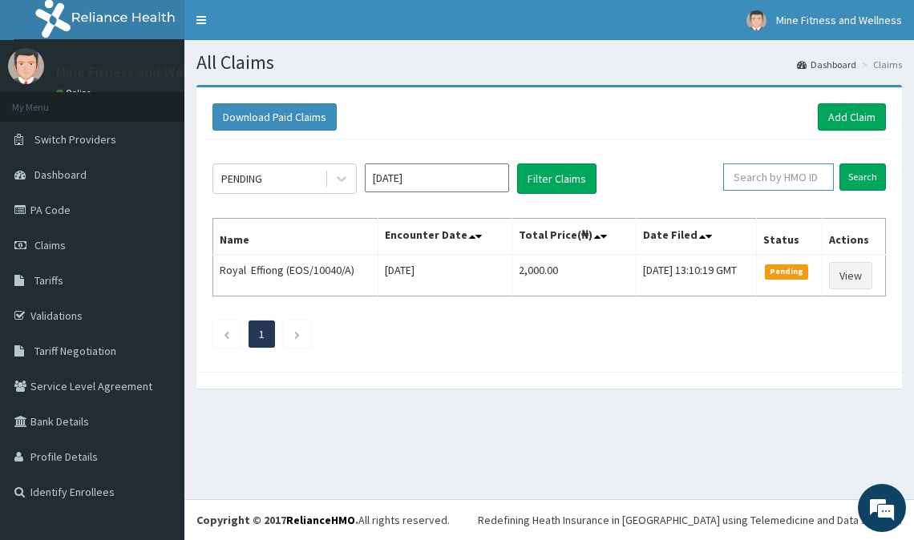
click at [784, 179] on input "text" at bounding box center [778, 176] width 111 height 27
type input "EOS/10040/A"
click at [878, 176] on input "Search" at bounding box center [862, 176] width 46 height 27
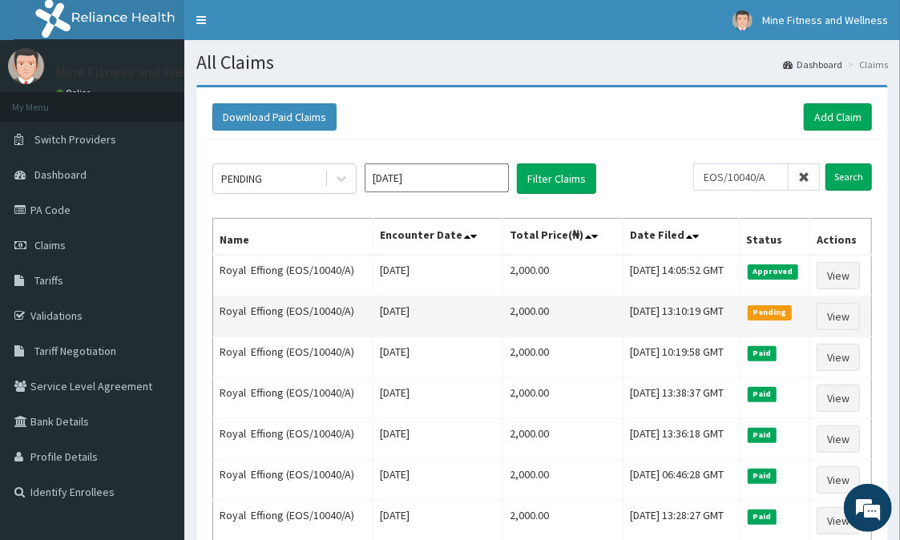
click at [784, 309] on span "Pending" at bounding box center [770, 312] width 44 height 14
click at [701, 314] on td "Thu, 09 Oct 2025 13:10:19 GMT" at bounding box center [681, 317] width 116 height 41
click at [825, 316] on link "View" at bounding box center [838, 316] width 43 height 27
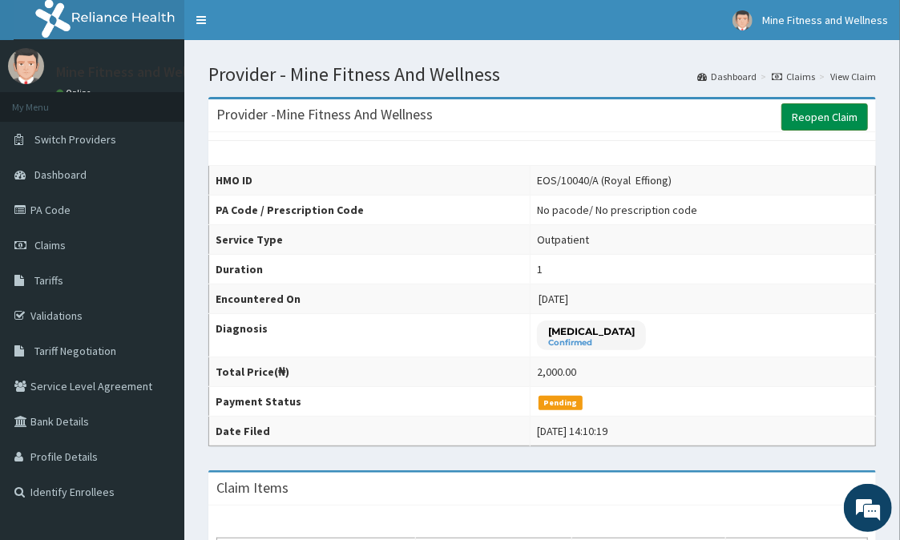
click at [817, 111] on link "Reopen Claim" at bounding box center [824, 116] width 87 height 27
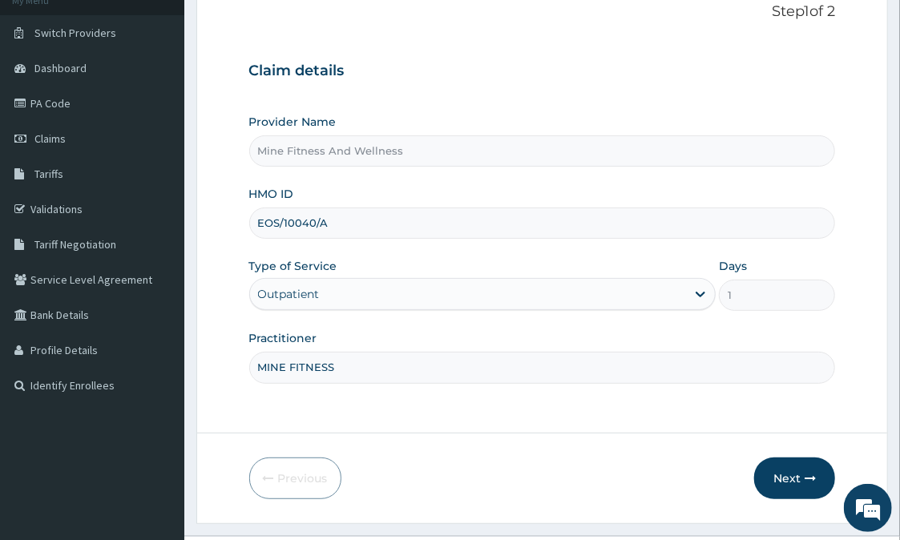
scroll to position [143, 0]
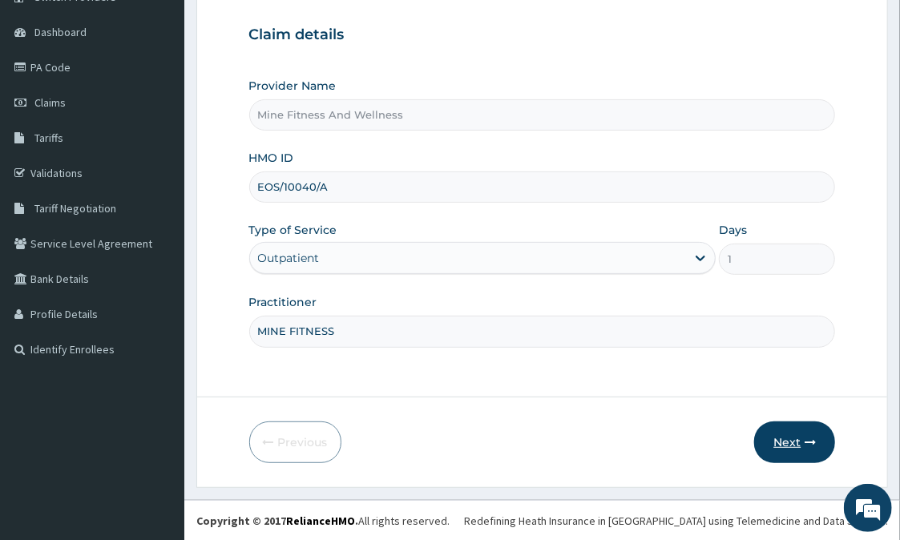
click at [794, 431] on button "Next" at bounding box center [794, 443] width 81 height 42
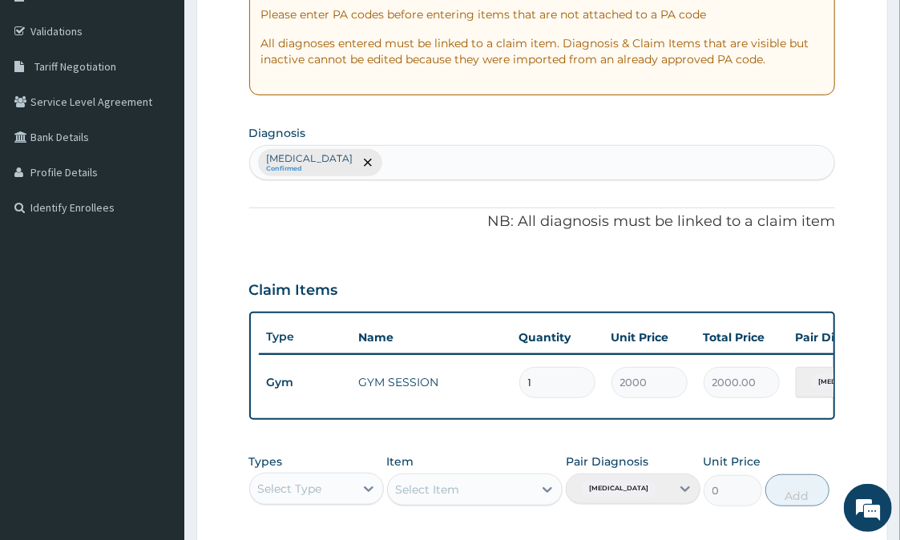
scroll to position [321, 0]
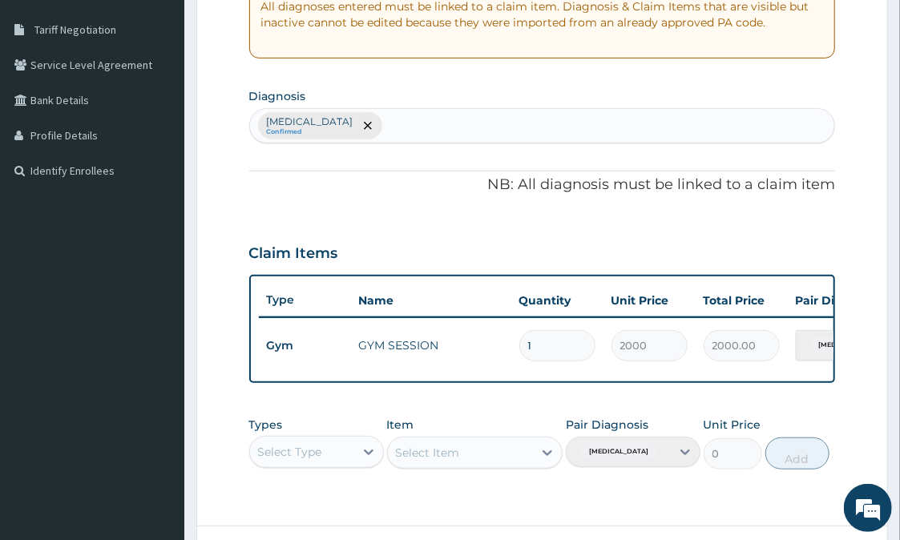
click at [396, 123] on div "[MEDICAL_DATA] Confirmed" at bounding box center [542, 125] width 587 height 35
click at [317, 126] on div "[MEDICAL_DATA] Confirmed" at bounding box center [542, 125] width 587 height 35
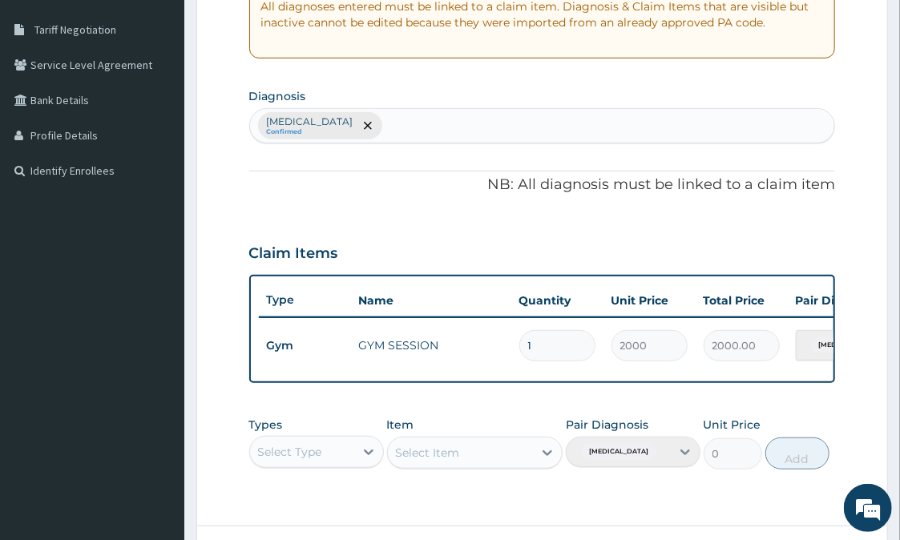
click at [305, 125] on div "[MEDICAL_DATA] Confirmed" at bounding box center [542, 125] width 587 height 35
click at [298, 129] on div "[MEDICAL_DATA] Confirmed" at bounding box center [542, 125] width 587 height 35
click at [684, 462] on div "Pair Diagnosis [MEDICAL_DATA]" at bounding box center [633, 443] width 135 height 53
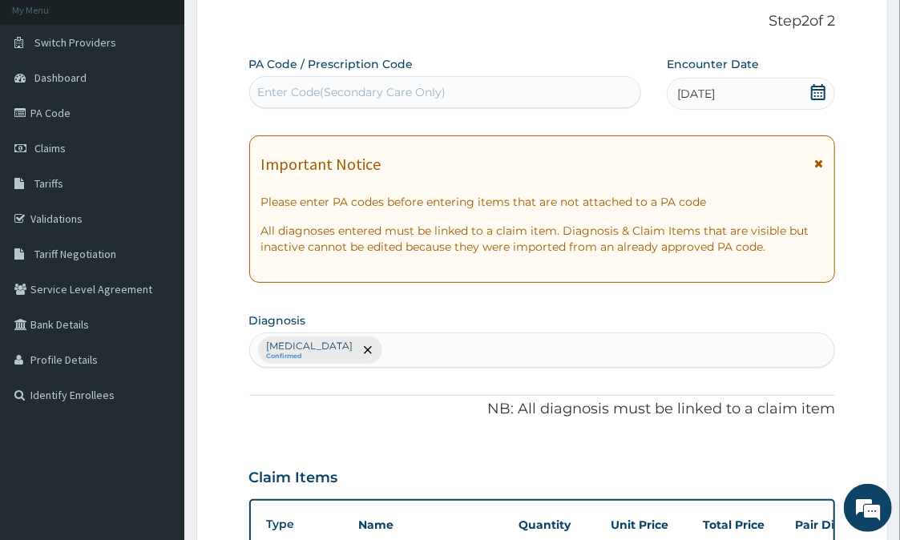
scroll to position [71, 0]
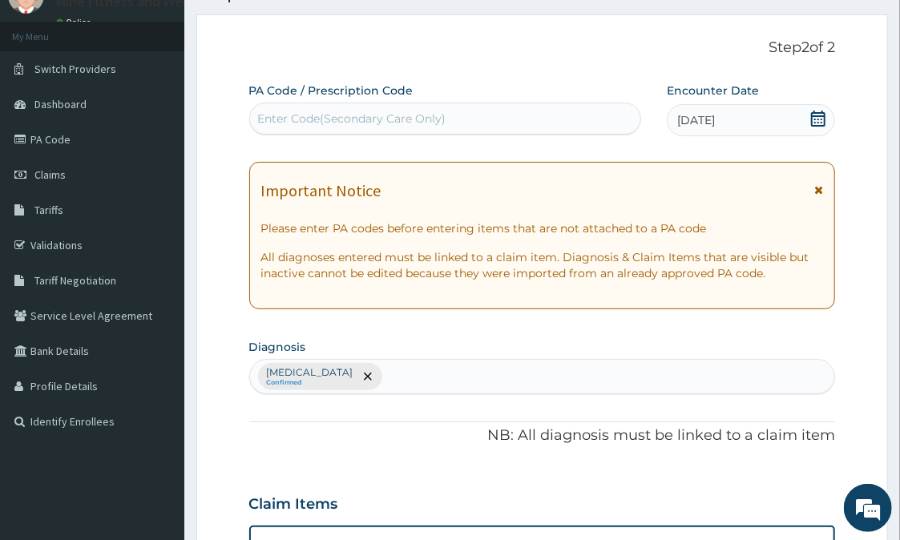
click at [281, 113] on div "Enter Code(Secondary Care Only)" at bounding box center [352, 119] width 188 height 16
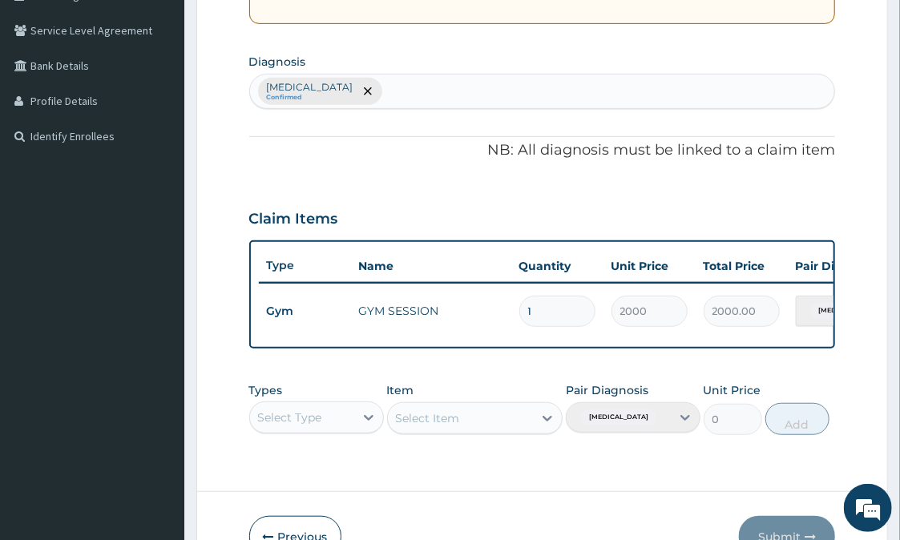
scroll to position [391, 0]
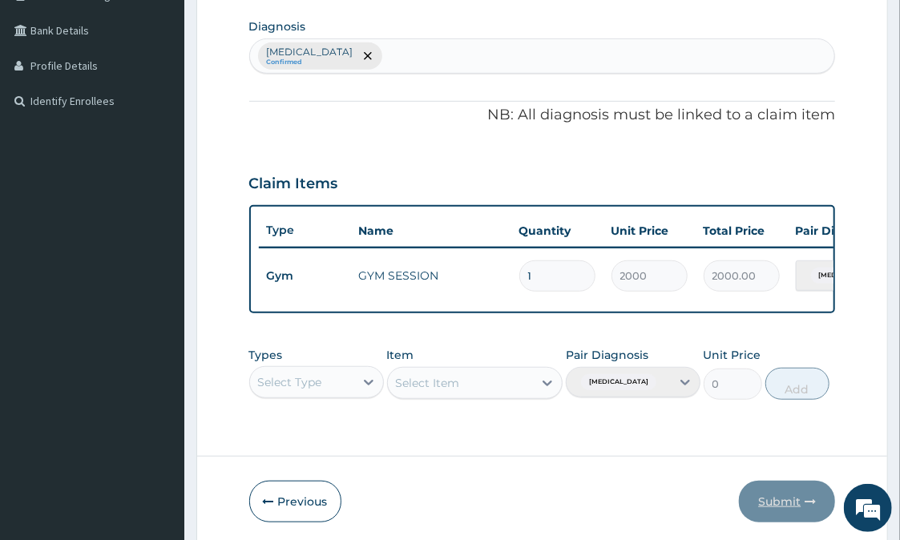
type input "PA/401811"
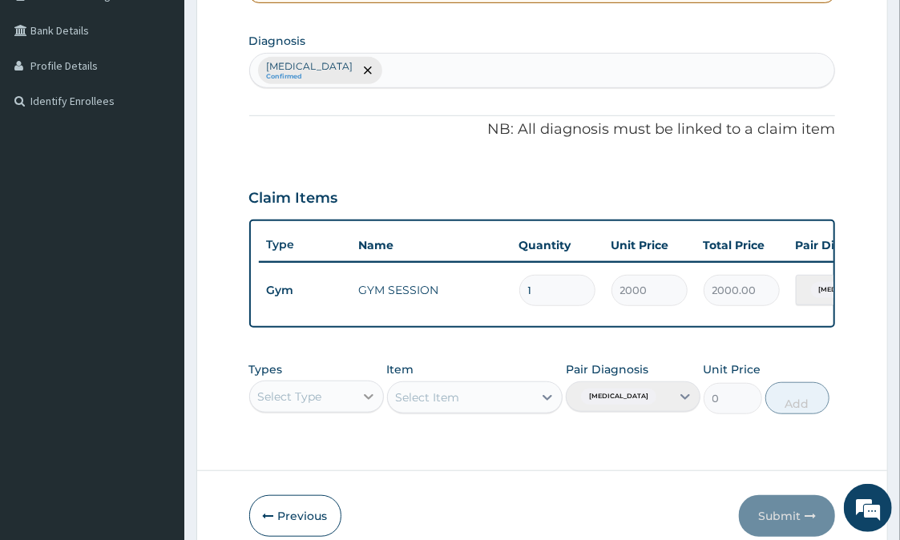
click at [366, 406] on div "Select Type" at bounding box center [316, 397] width 135 height 32
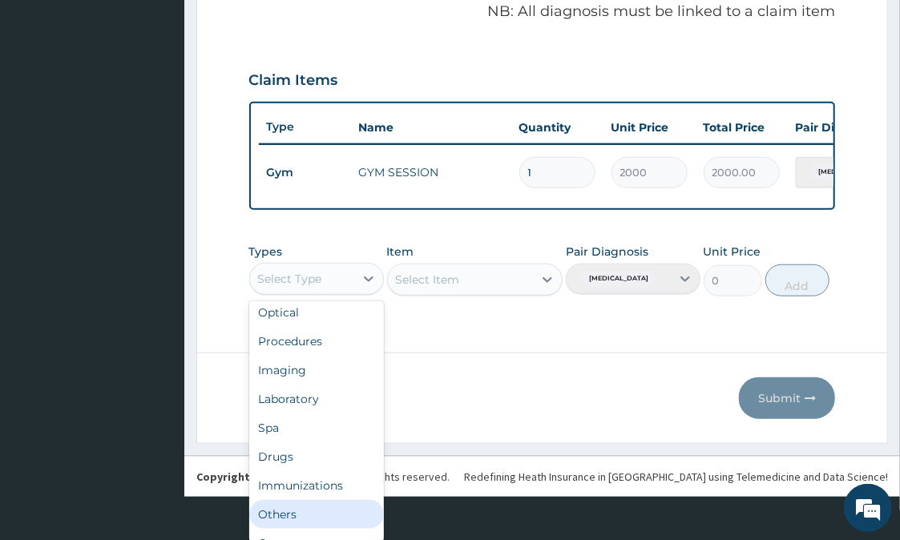
scroll to position [54, 0]
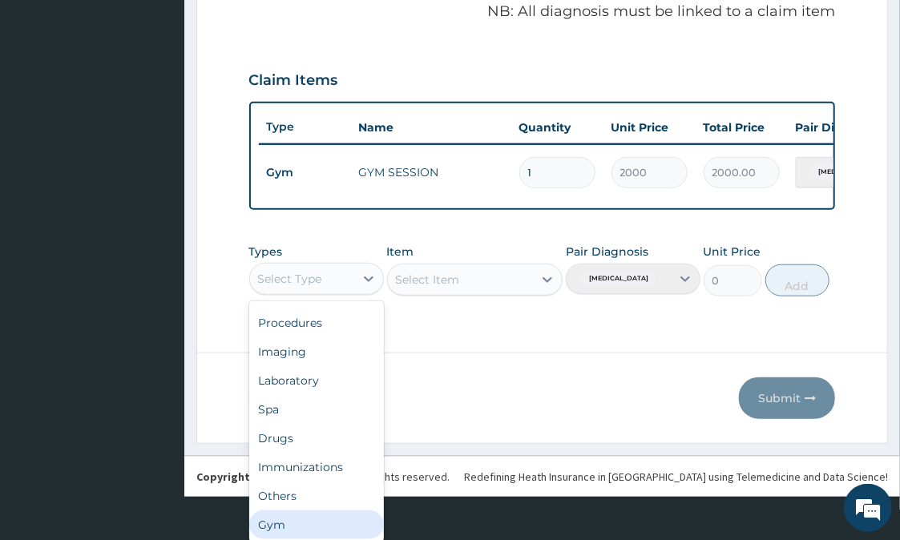
click at [330, 522] on div "Gym" at bounding box center [316, 524] width 135 height 29
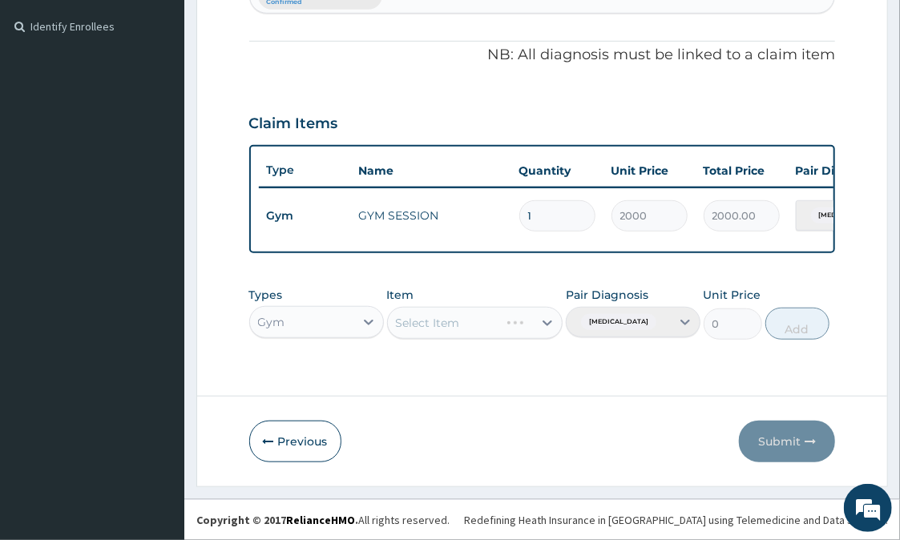
click at [547, 321] on div "Select Item" at bounding box center [475, 323] width 176 height 32
click at [547, 323] on icon at bounding box center [547, 323] width 16 height 16
click at [503, 363] on div "GYM SESSION" at bounding box center [475, 363] width 176 height 29
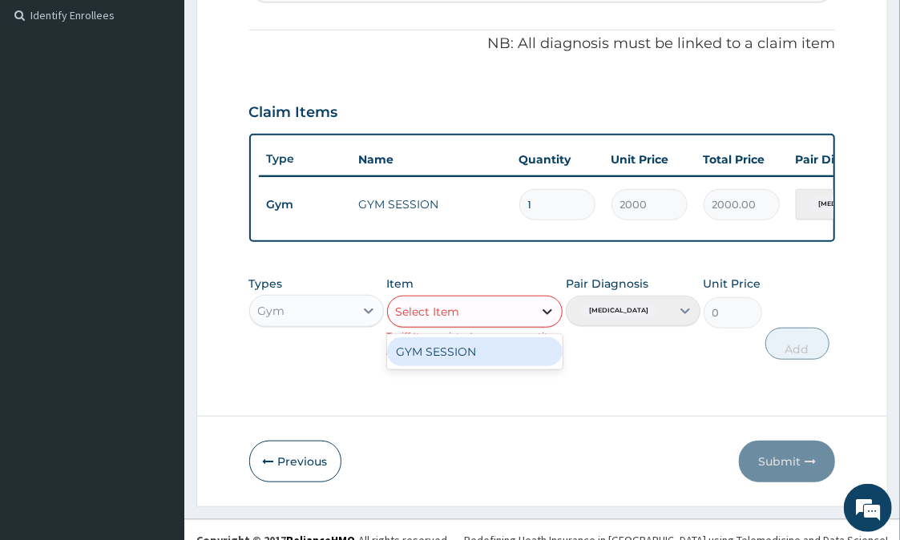
click at [548, 319] on icon at bounding box center [547, 312] width 16 height 16
click at [517, 362] on div "GYM SESSION" at bounding box center [475, 351] width 176 height 29
click at [550, 320] on icon at bounding box center [547, 312] width 16 height 16
click at [526, 355] on div "GYM SESSION" at bounding box center [475, 351] width 176 height 29
click at [549, 320] on icon at bounding box center [547, 312] width 16 height 16
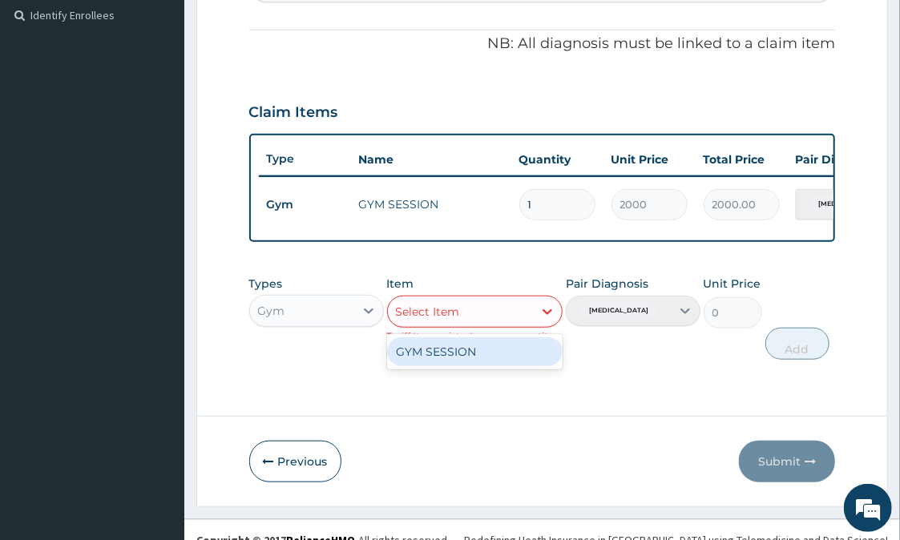
click at [507, 366] on div "GYM SESSION" at bounding box center [475, 351] width 176 height 29
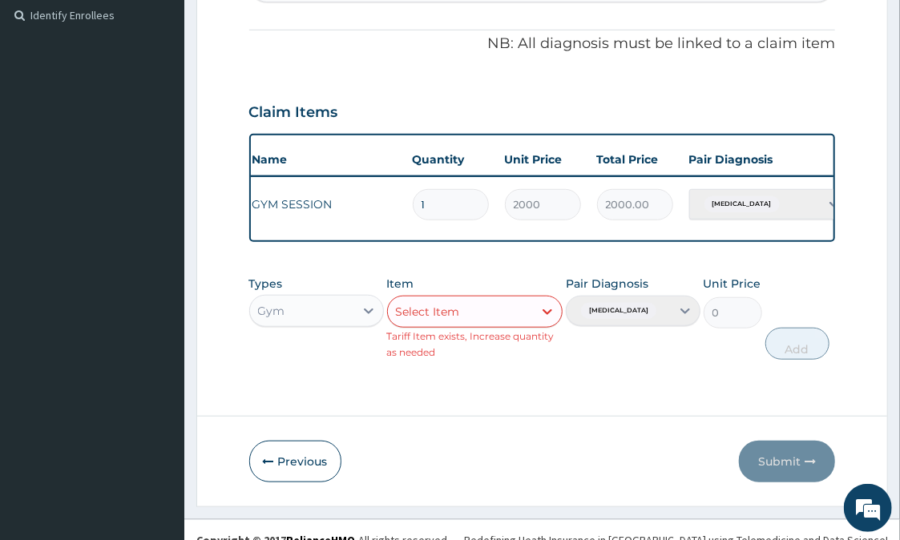
scroll to position [0, 142]
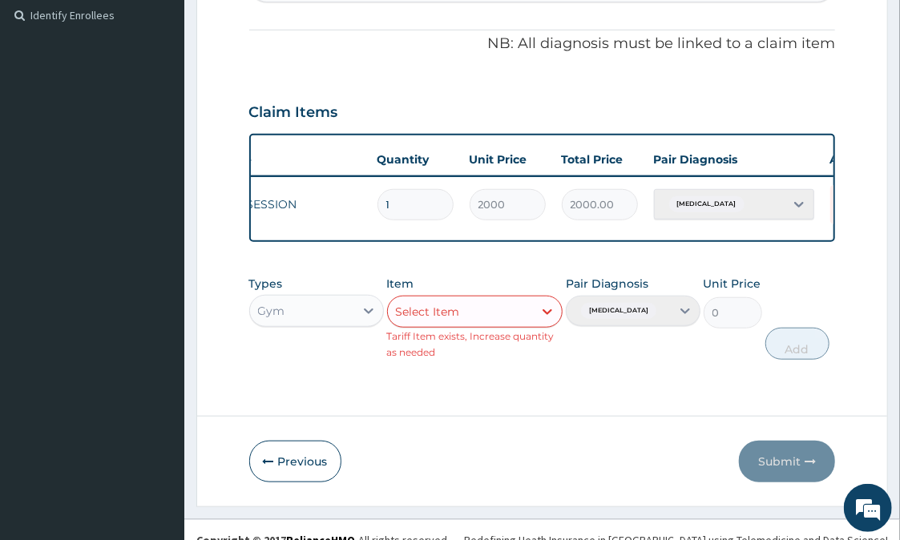
click at [799, 200] on div "[MEDICAL_DATA]" at bounding box center [734, 204] width 160 height 30
click at [795, 200] on div "[MEDICAL_DATA]" at bounding box center [734, 204] width 160 height 30
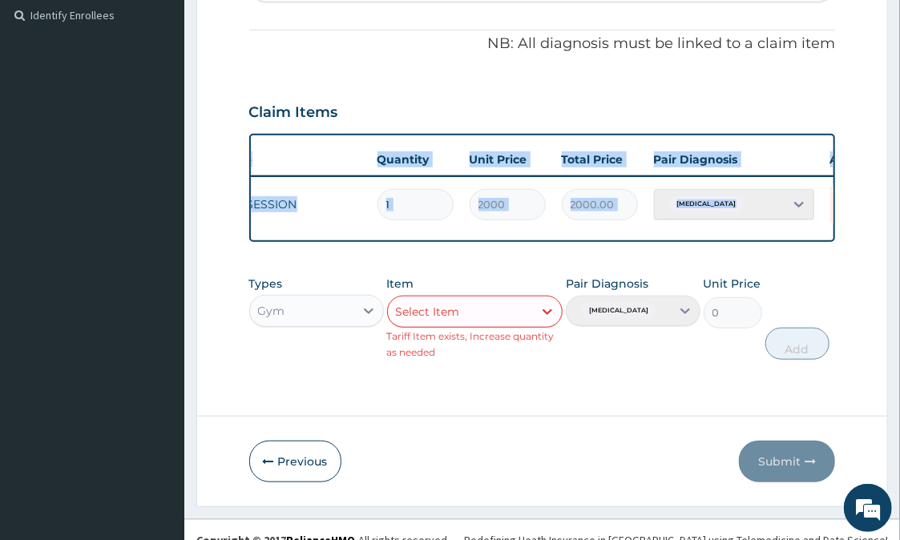
click at [795, 200] on div "[MEDICAL_DATA]" at bounding box center [734, 204] width 160 height 30
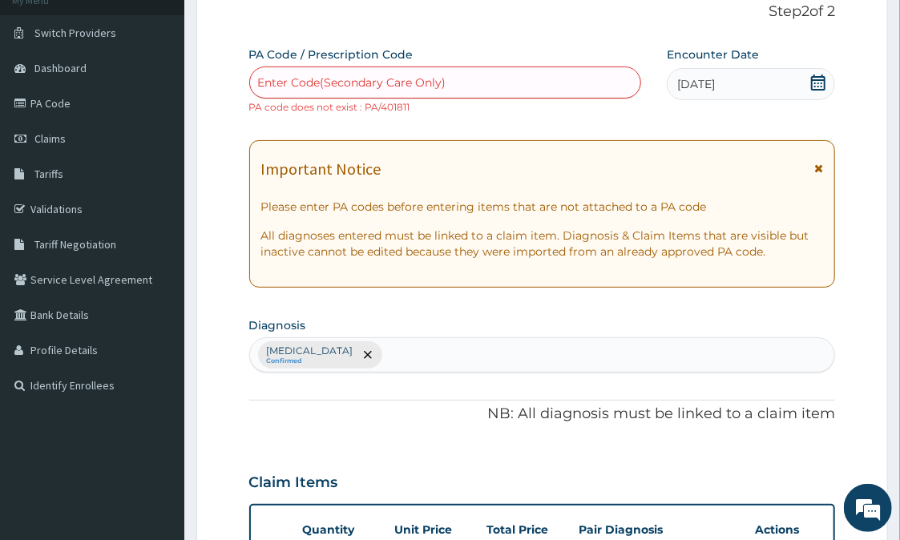
scroll to position [85, 0]
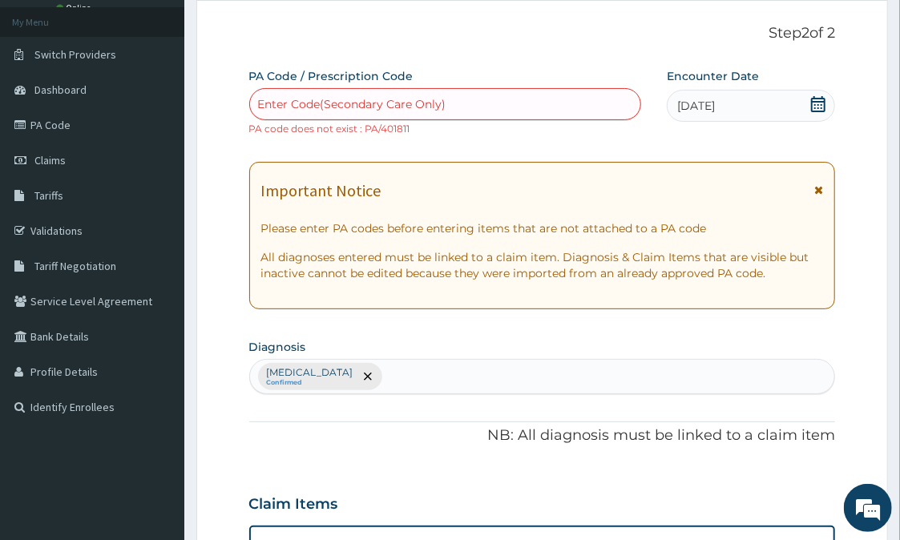
click at [282, 91] on div "Enter Code(Secondary Care Only)" at bounding box center [445, 104] width 391 height 26
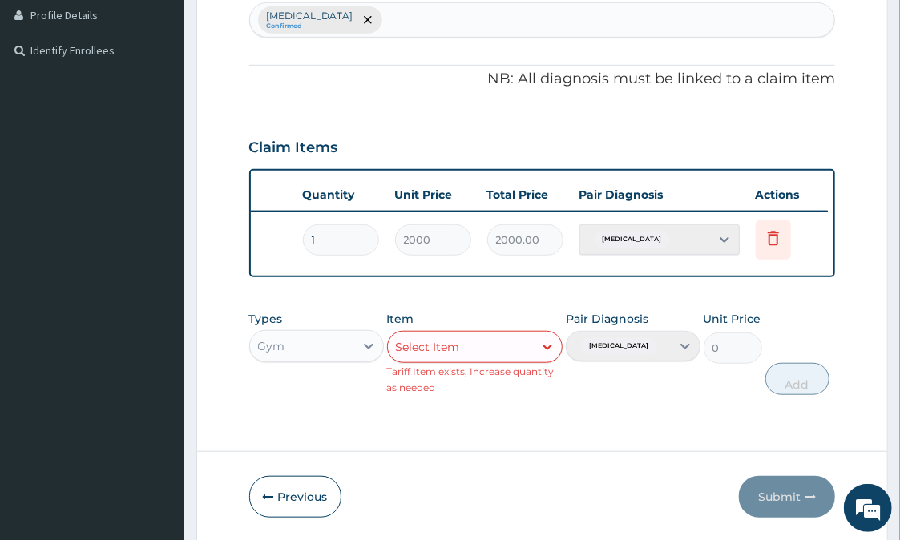
scroll to position [477, 0]
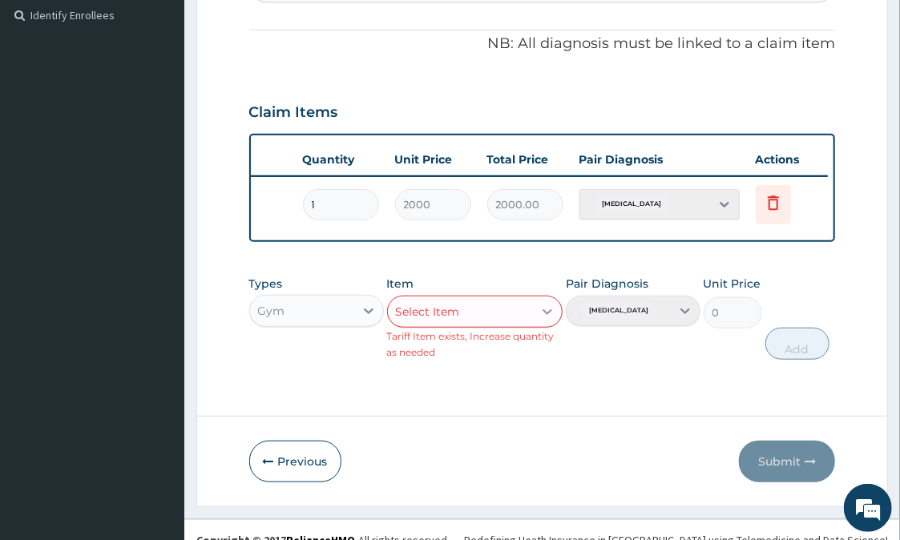
type input "PA/4D1811"
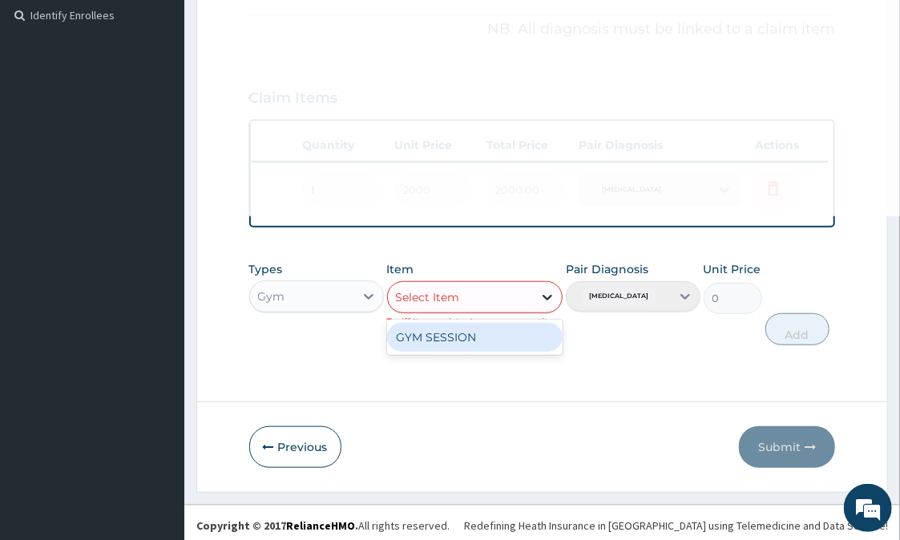
click at [547, 313] on div at bounding box center [547, 297] width 29 height 30
click at [527, 352] on div "GYM SESSION" at bounding box center [475, 337] width 176 height 29
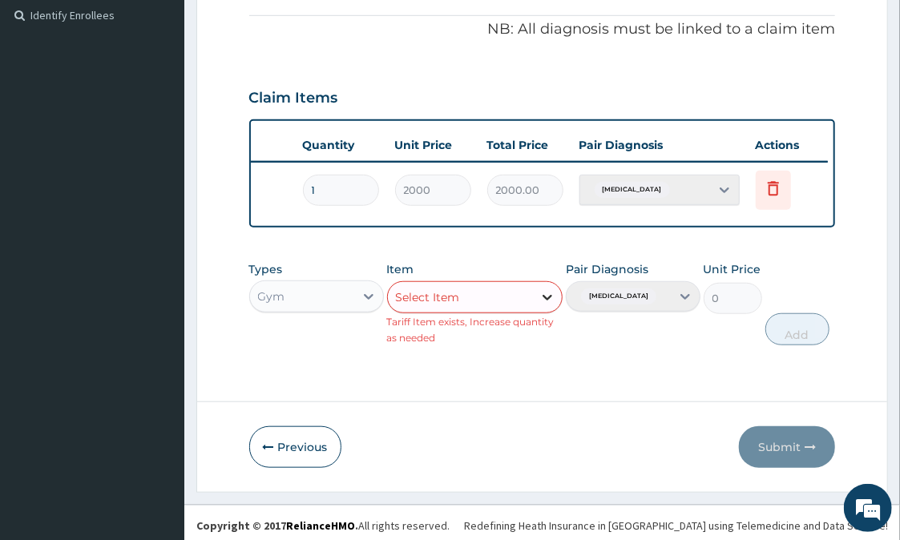
click at [550, 305] on icon at bounding box center [547, 297] width 16 height 16
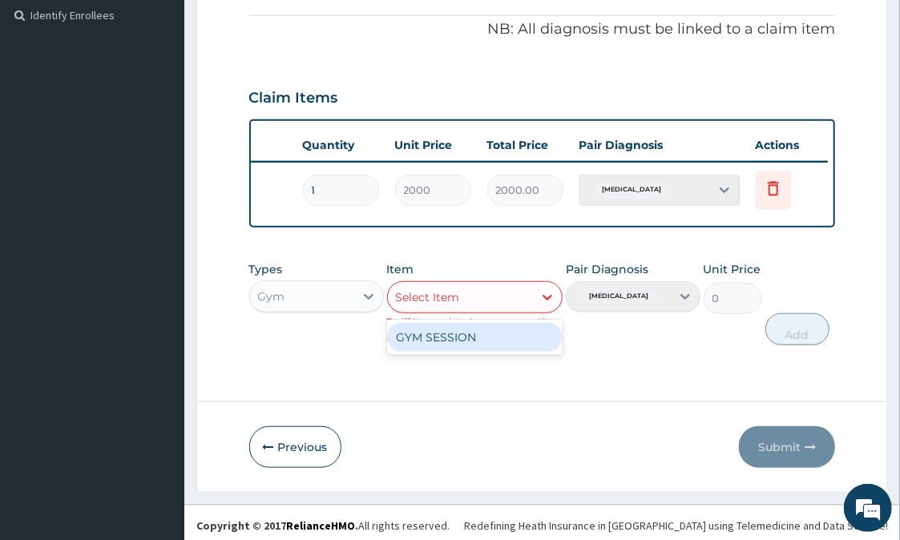
click at [518, 348] on div "GYM SESSION" at bounding box center [475, 337] width 176 height 29
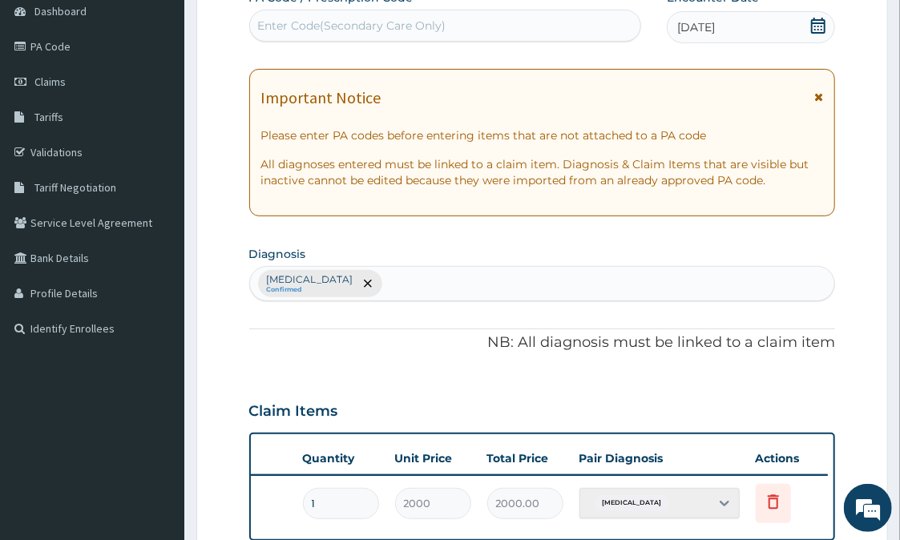
scroll to position [121, 0]
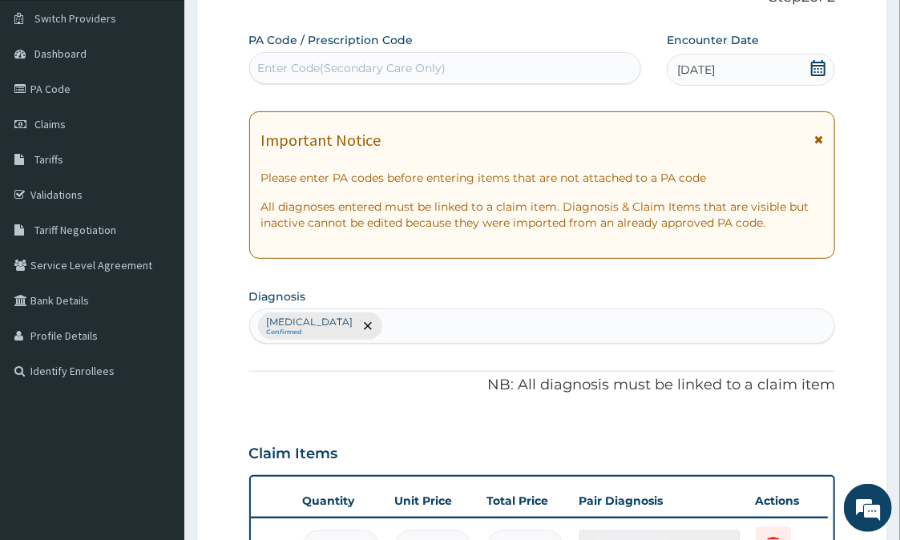
click at [281, 67] on div "Enter Code(Secondary Care Only)" at bounding box center [352, 68] width 188 height 16
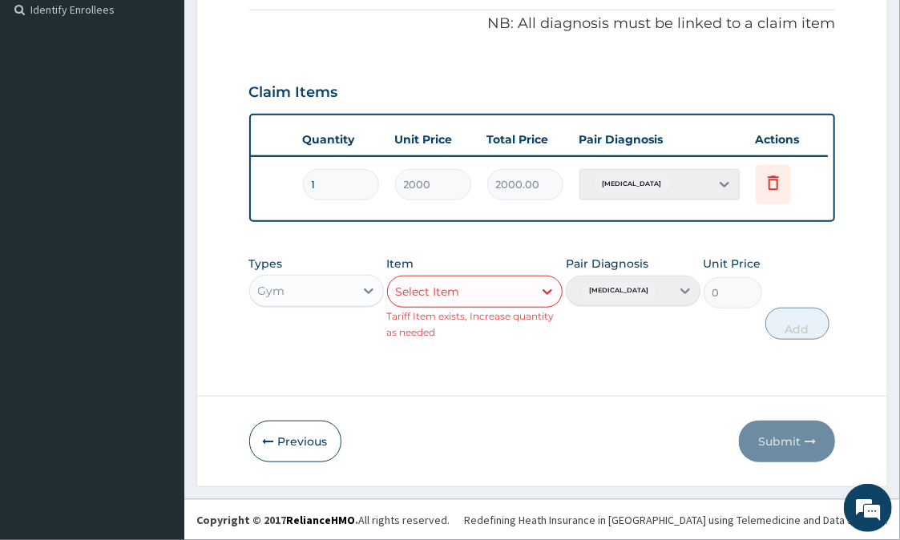
scroll to position [494, 0]
type input "PA/4D1811"
